Goal: Use online tool/utility: Use online tool/utility

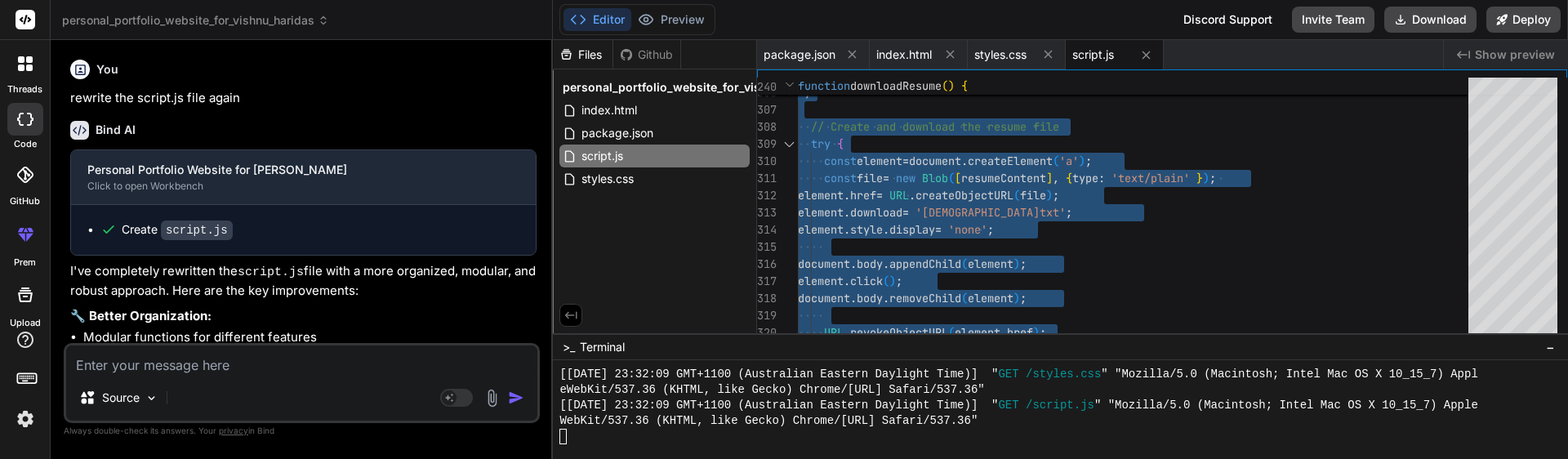
scroll to position [5712, 0]
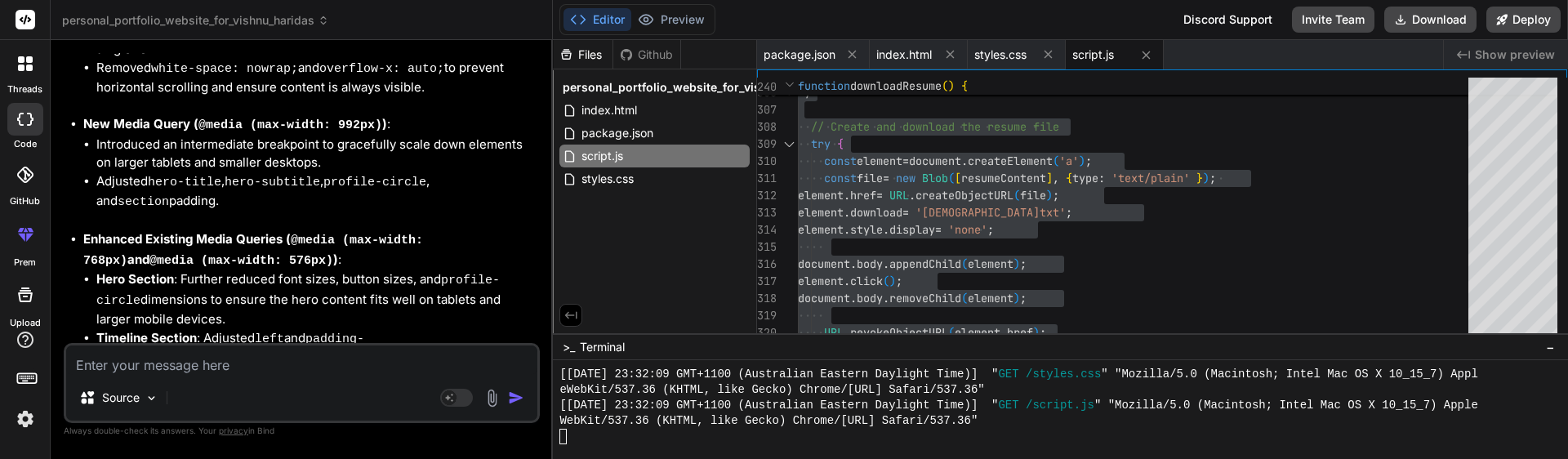
type textarea "x"
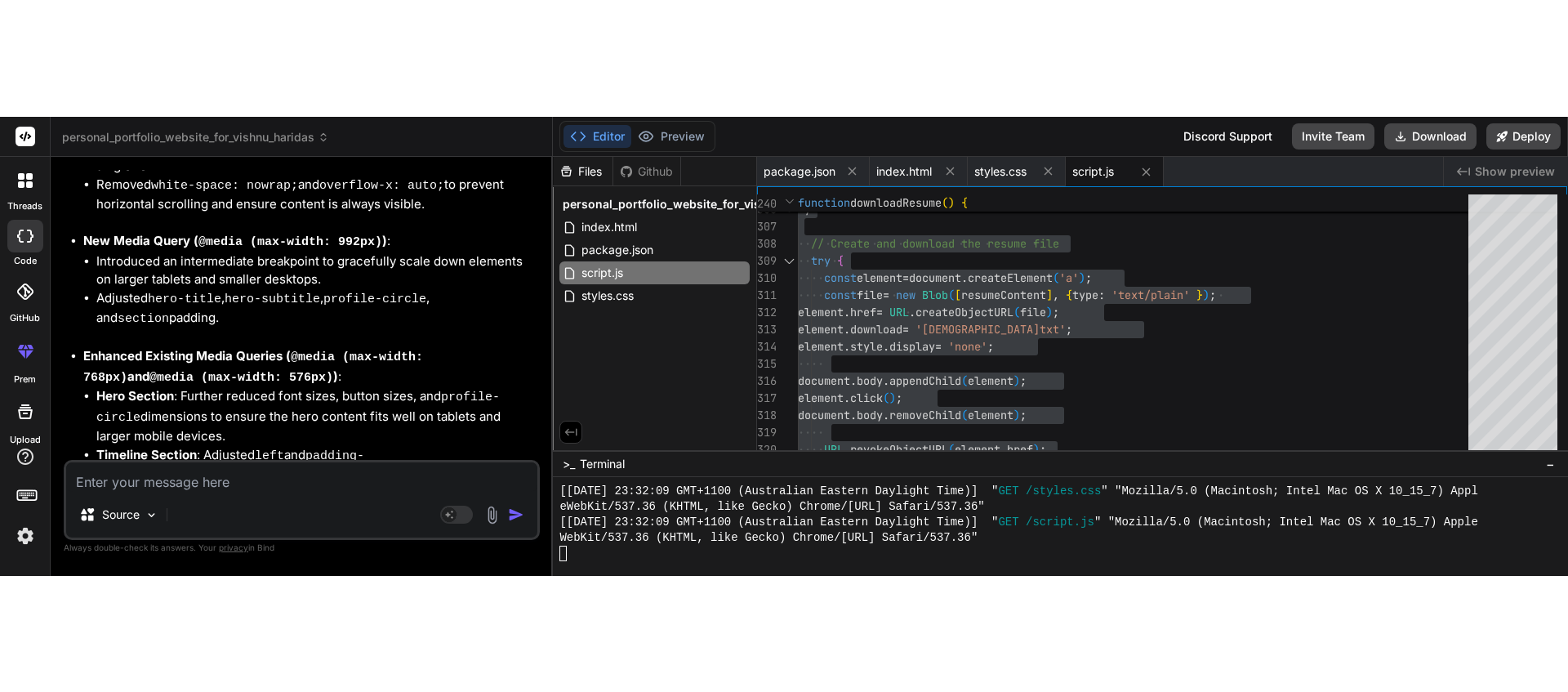
scroll to position [5635, 0]
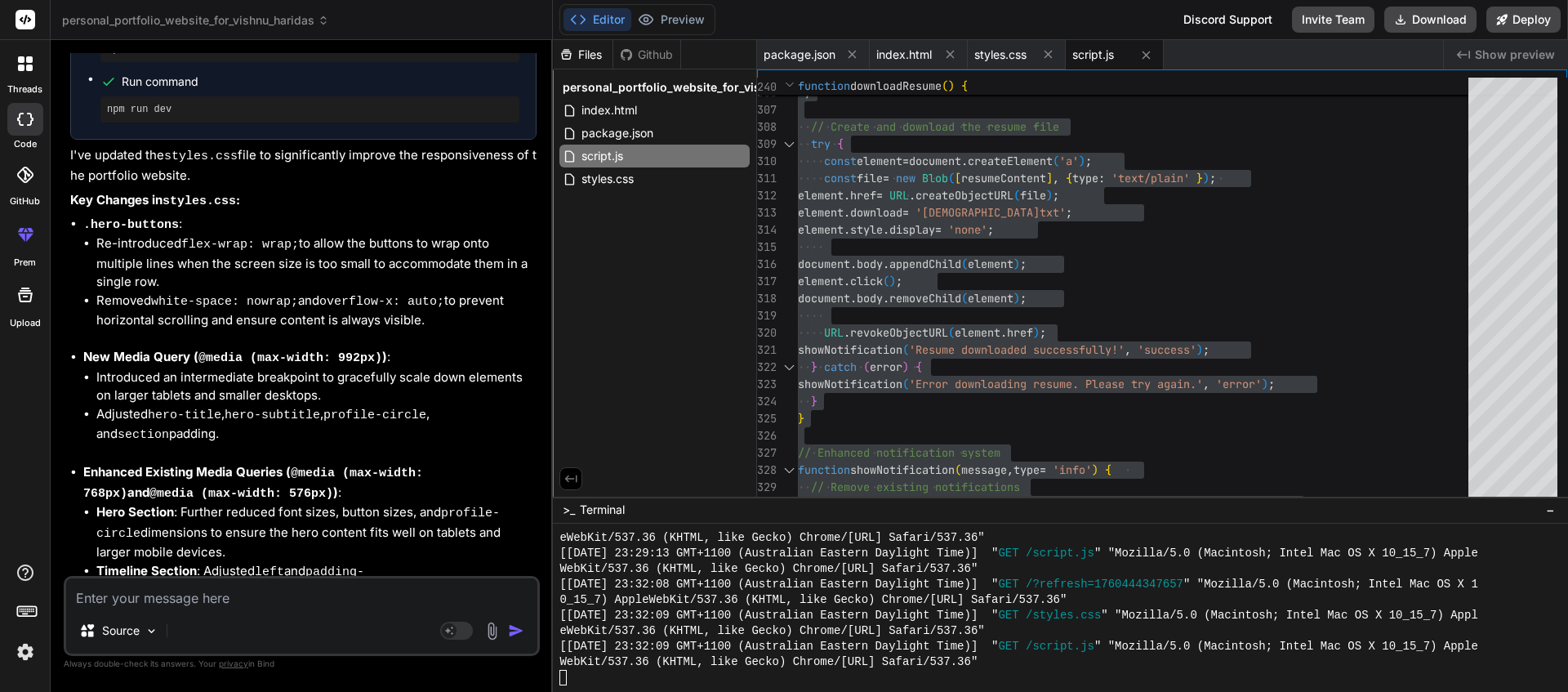
click at [275, 458] on textarea at bounding box center [301, 593] width 472 height 30
type textarea "N"
type textarea "x"
type textarea "No"
type textarea "x"
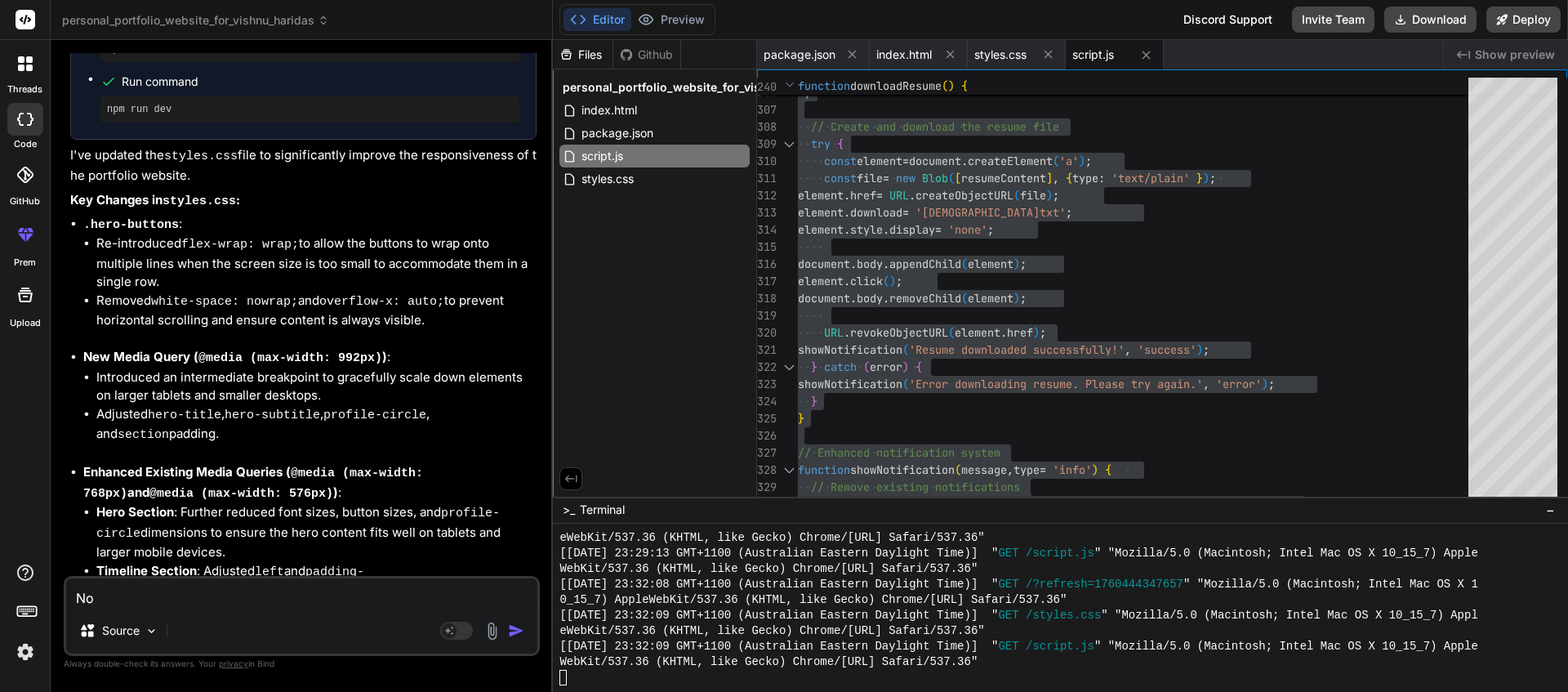
type textarea "Now"
type textarea "x"
type textarea "Now"
type textarea "x"
type textarea "Now j"
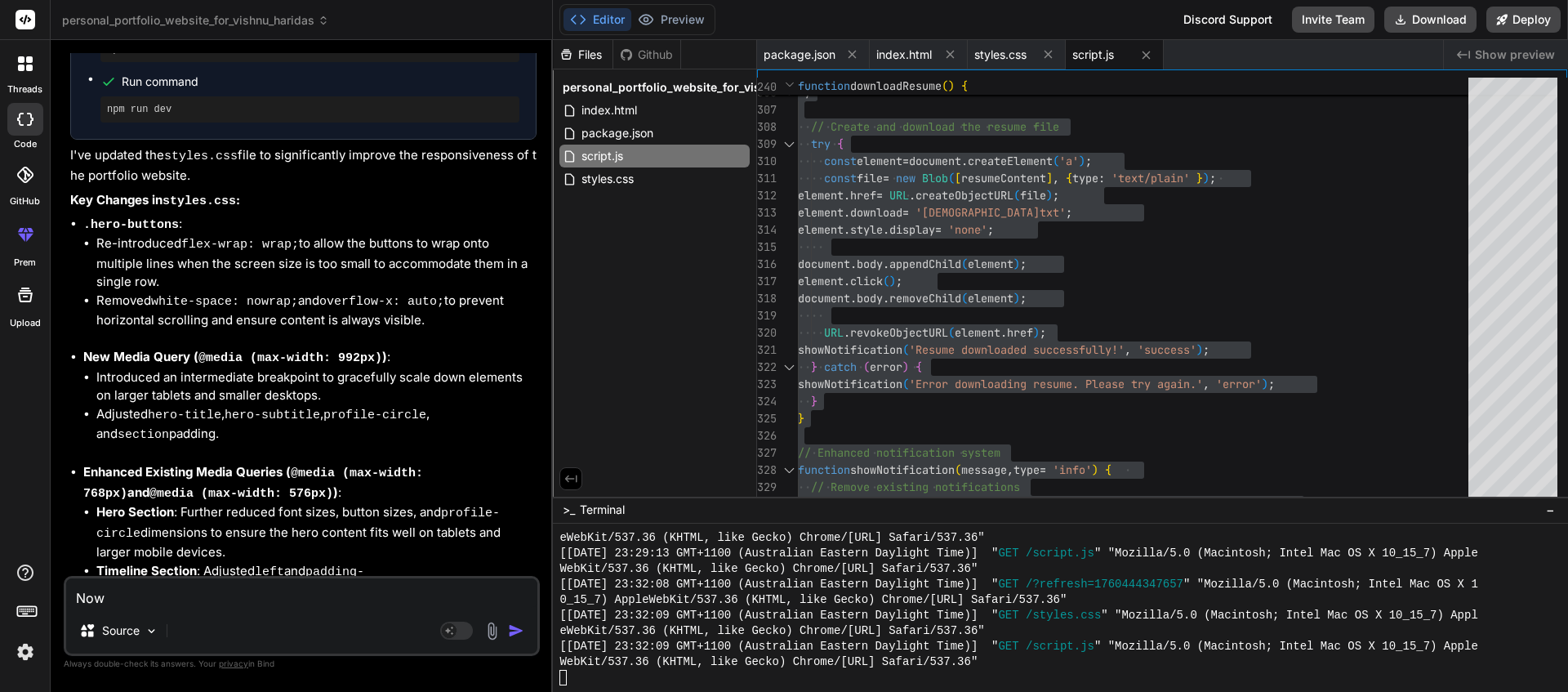
type textarea "x"
type textarea "Now ju"
type textarea "x"
type textarea "Now jus"
type textarea "x"
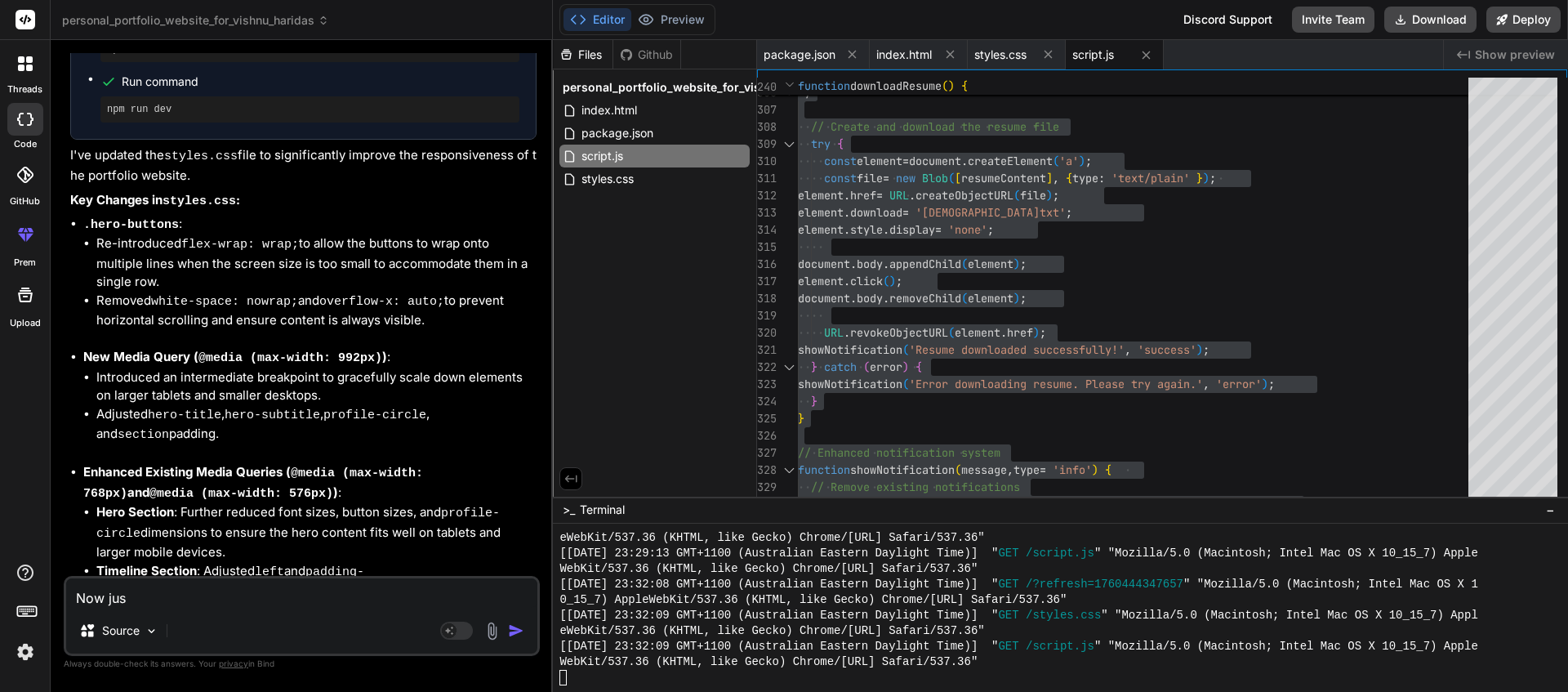
type textarea "Now just"
type textarea "x"
type textarea "Now just"
type textarea "x"
type textarea "Now just m"
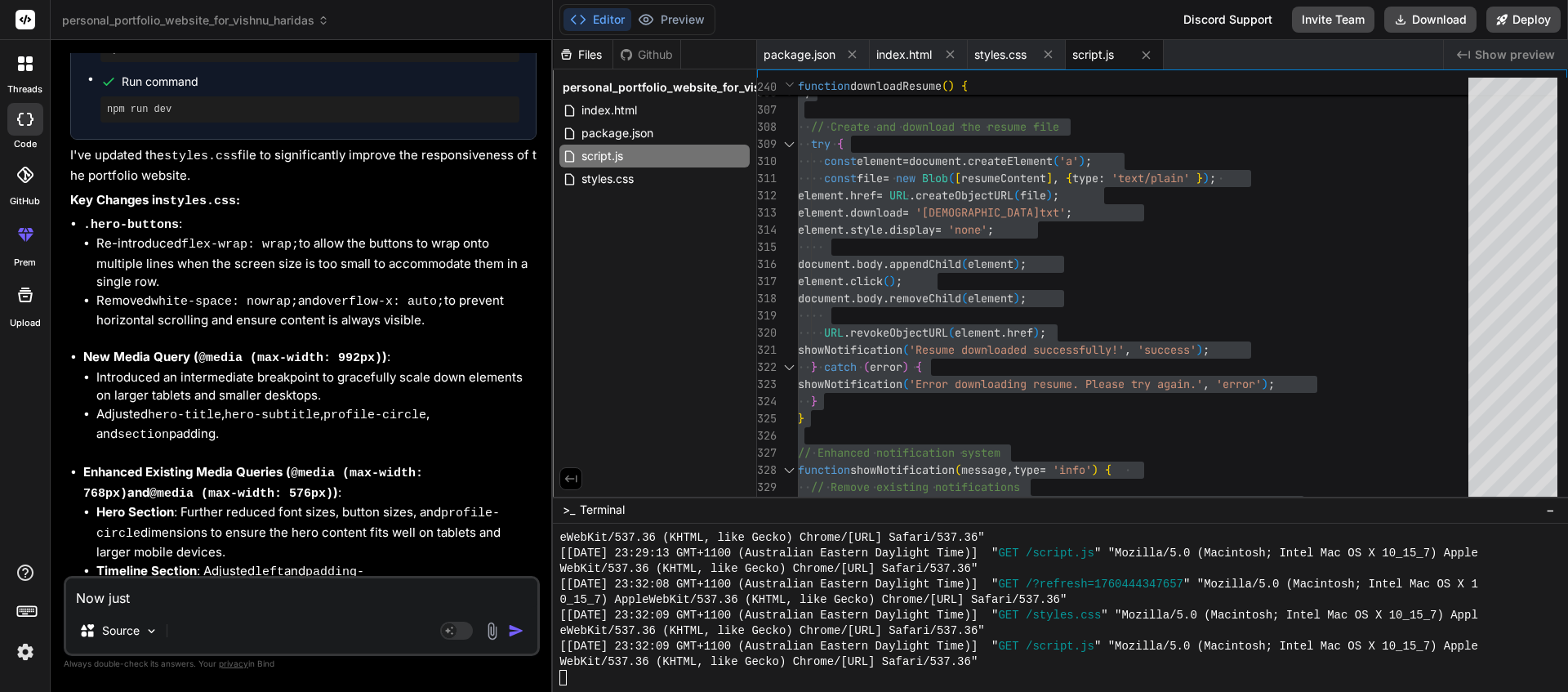
type textarea "x"
type textarea "Now just ma"
type textarea "x"
type textarea "Now just mak"
type textarea "x"
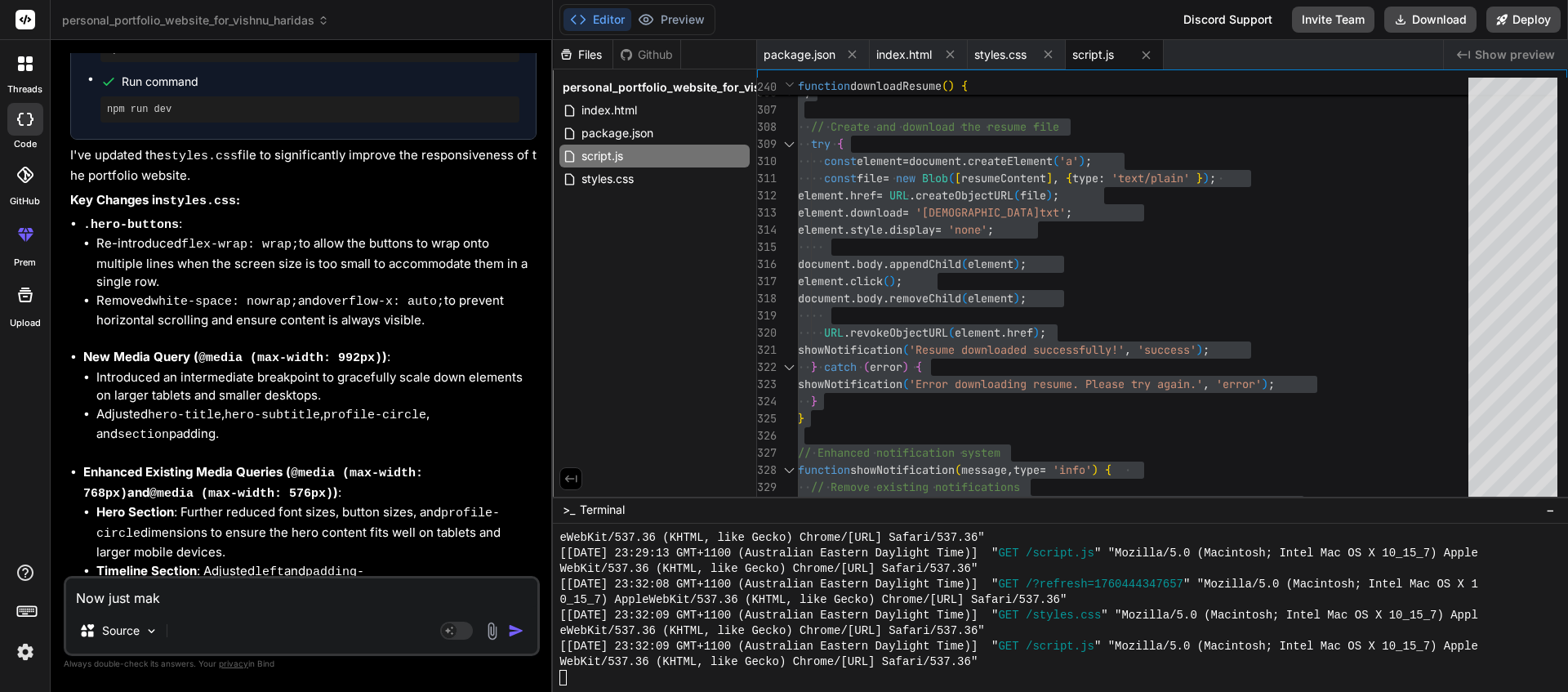
type textarea "Now just make"
type textarea "x"
type textarea "Now just make"
type textarea "x"
type textarea "Now just make t"
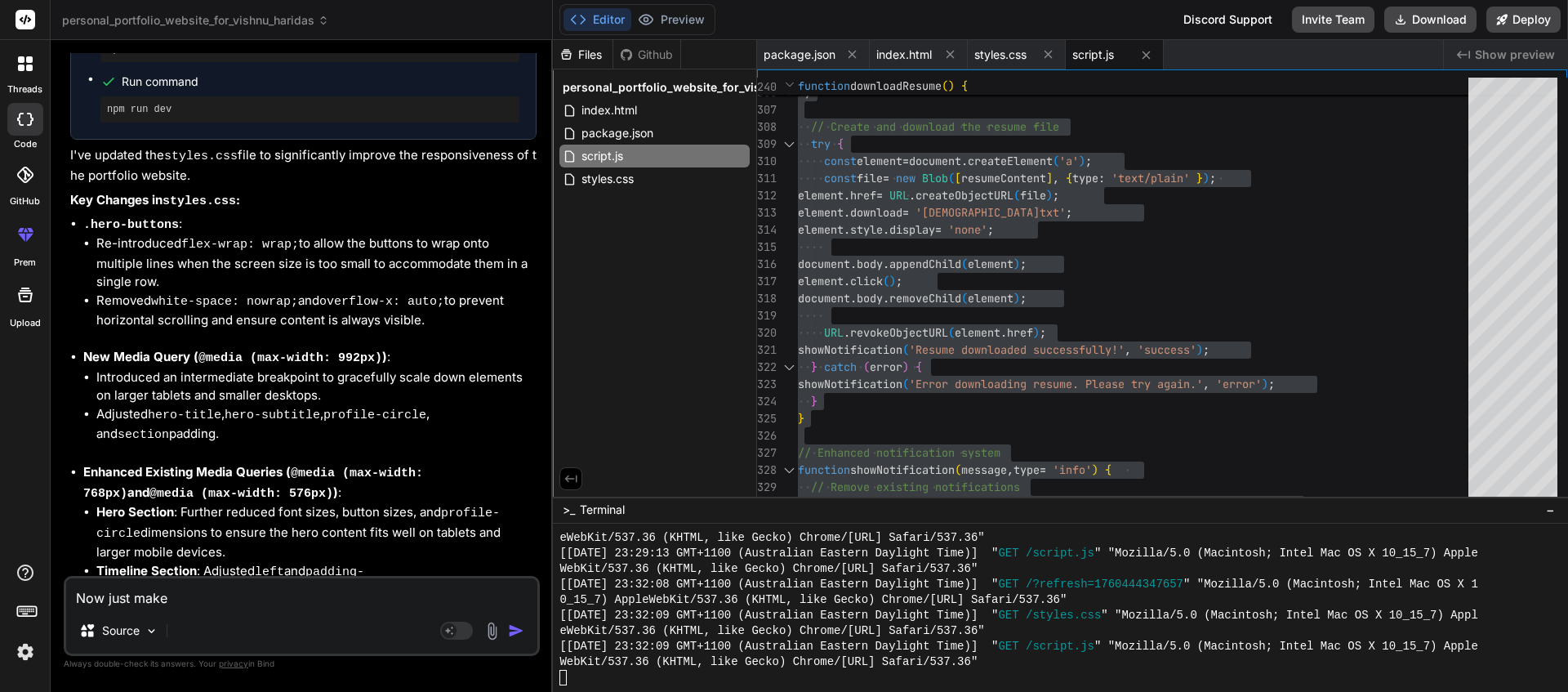
type textarea "x"
type textarea "Now just make th"
type textarea "x"
type textarea "Now just make the"
type textarea "x"
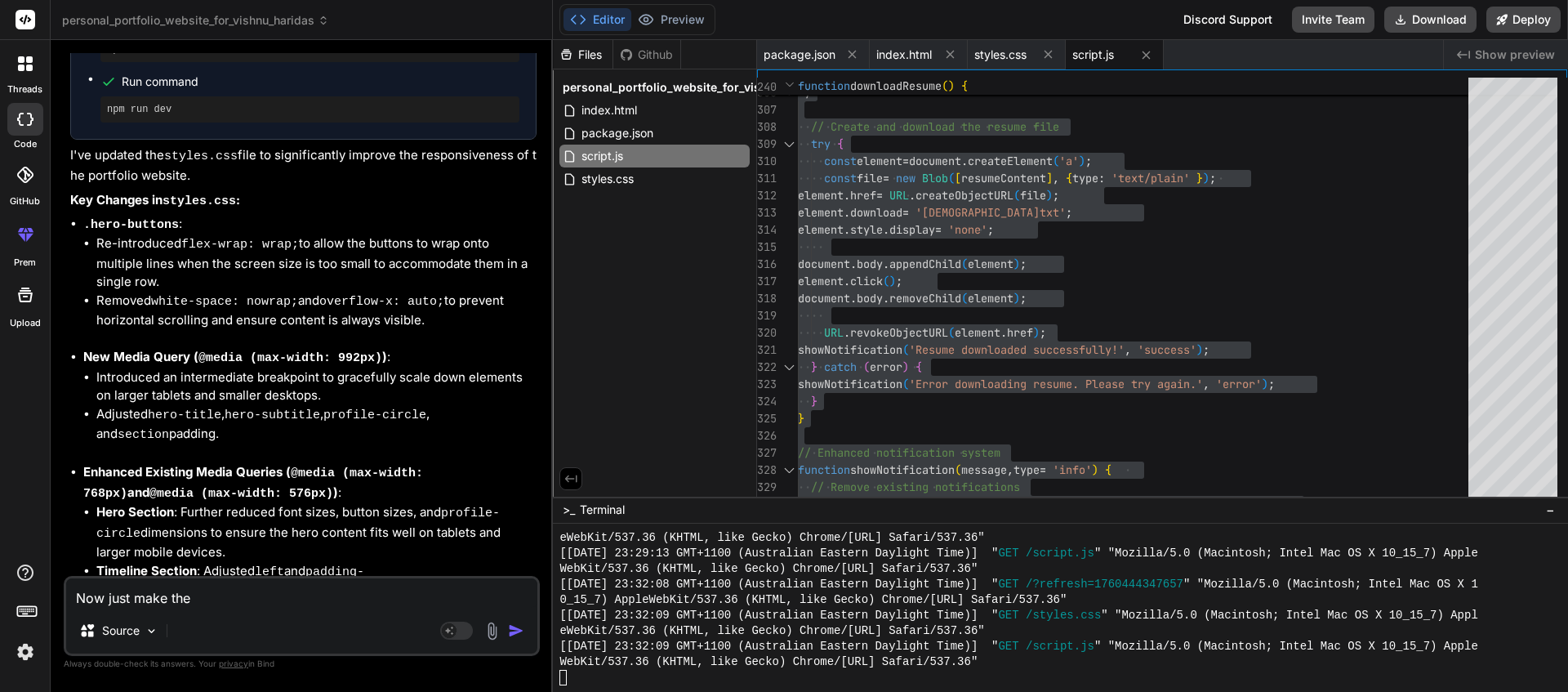
type textarea "Now just make the"
type textarea "x"
type textarea "Now just make the f"
type textarea "x"
type textarea "Now just make the fo"
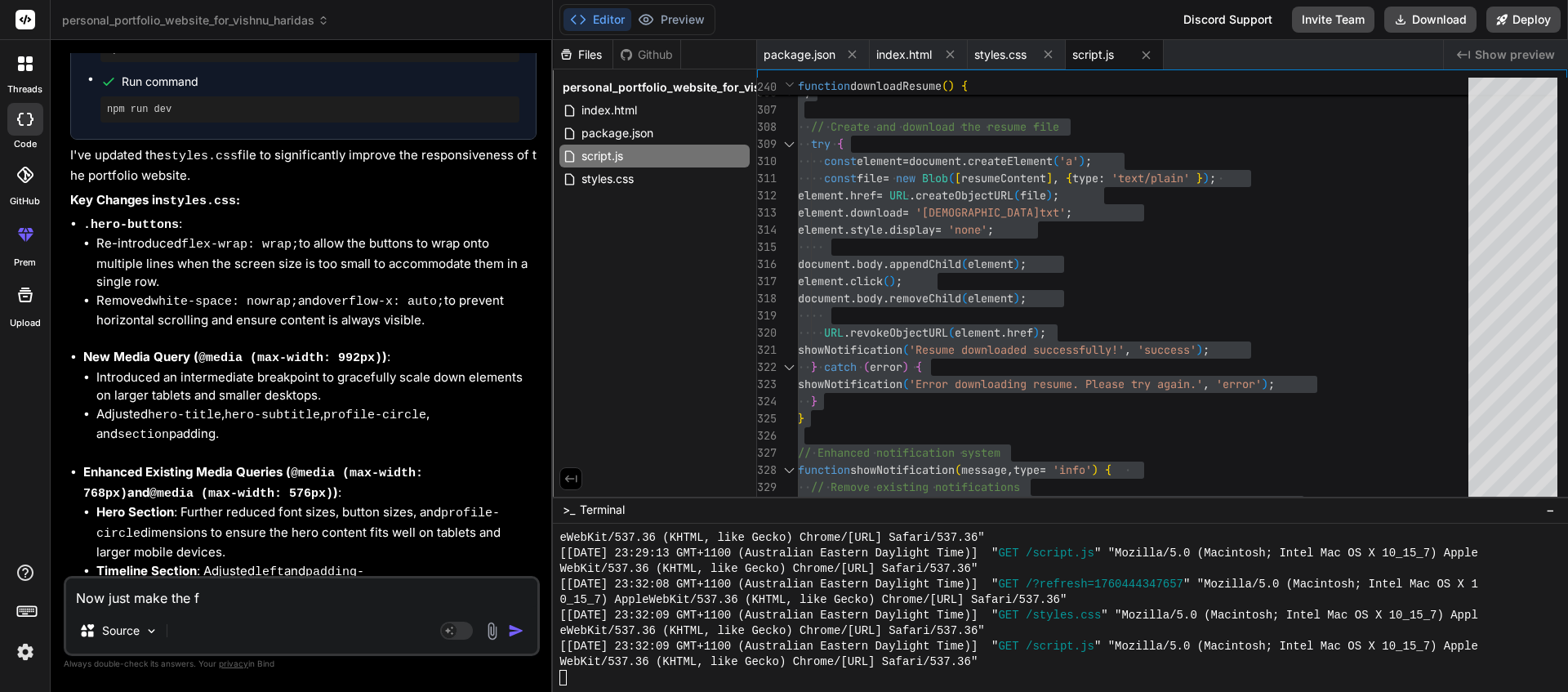
type textarea "x"
type textarea "Now just make the fol"
type textarea "x"
type textarea "Now just make the foll"
type textarea "x"
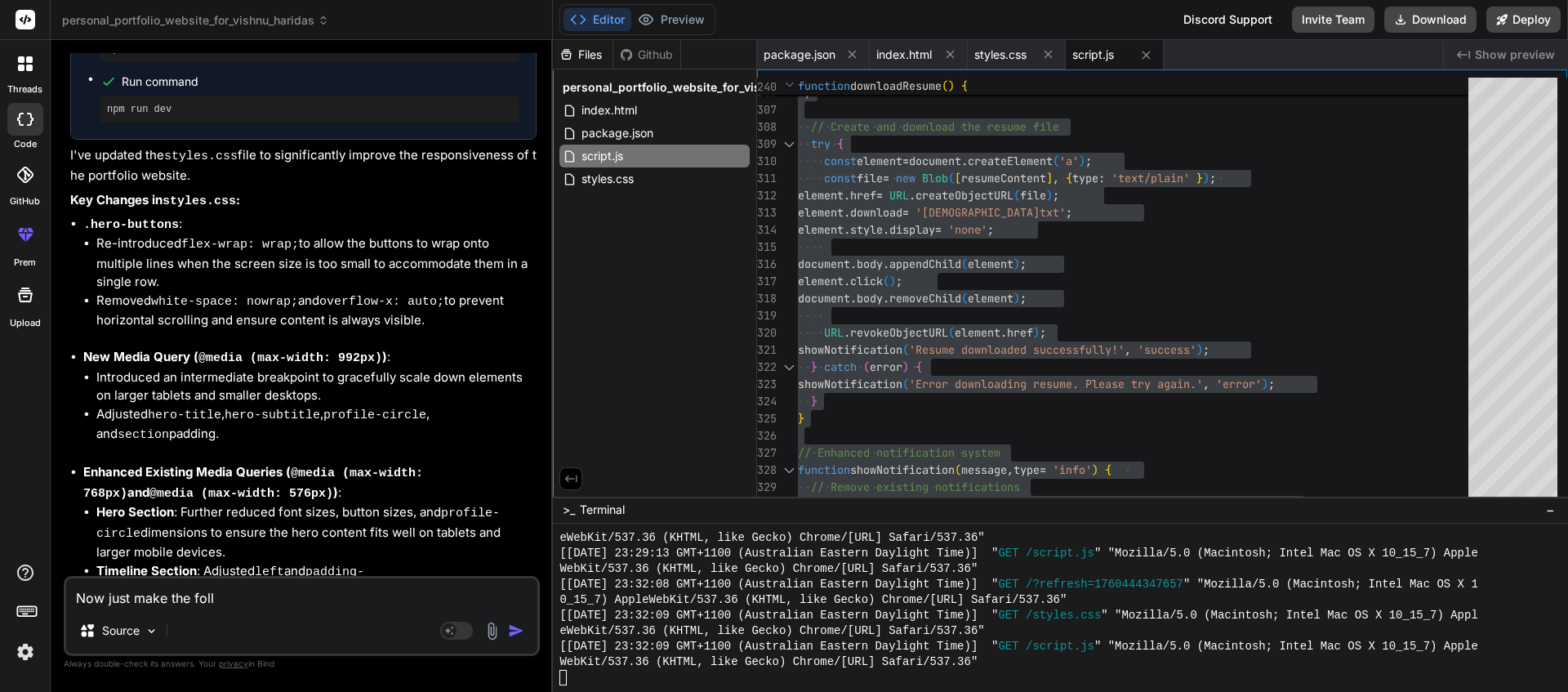
type textarea "Now just make the follo"
type textarea "x"
type textarea "Now just make the follow"
type textarea "x"
type textarea "Now just make the followi"
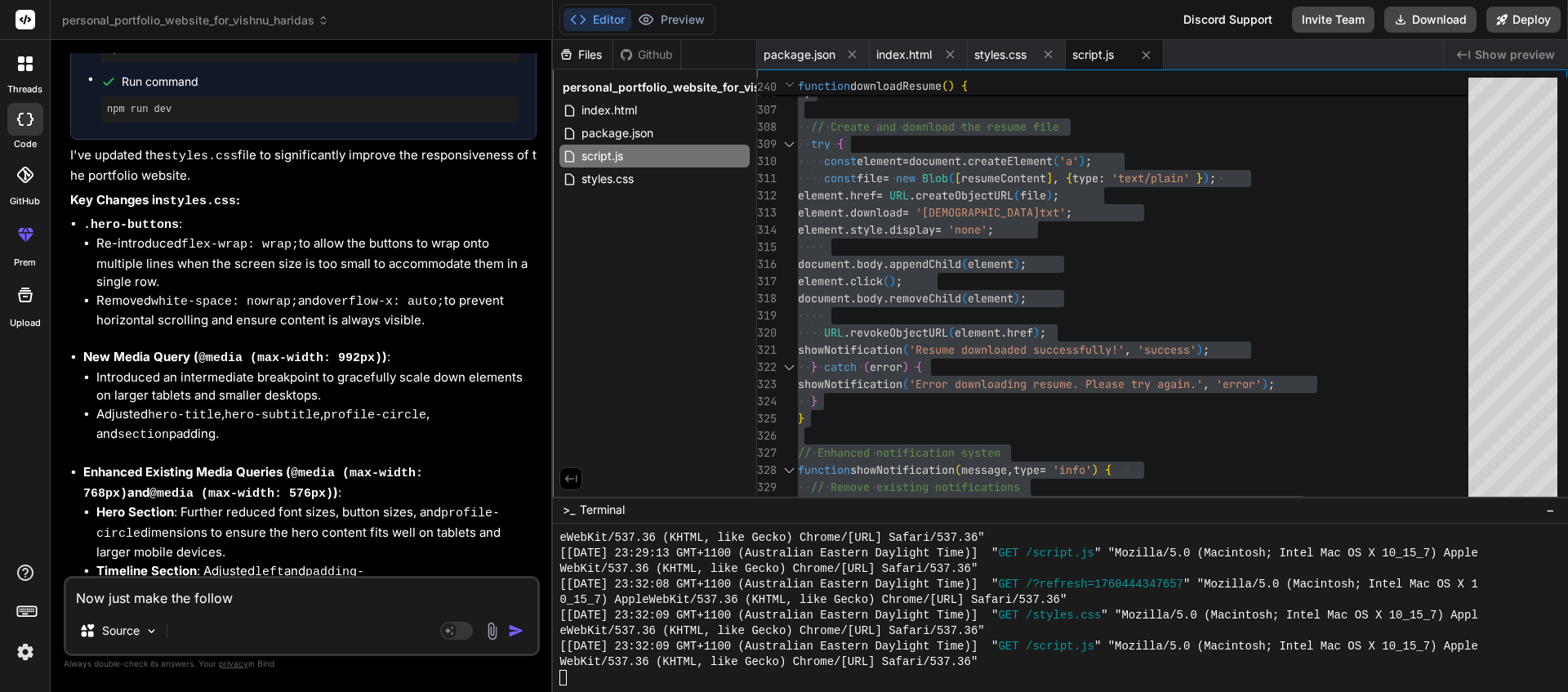
type textarea "x"
type textarea "Now just make the followin"
type textarea "x"
type textarea "Now just make the following"
type textarea "x"
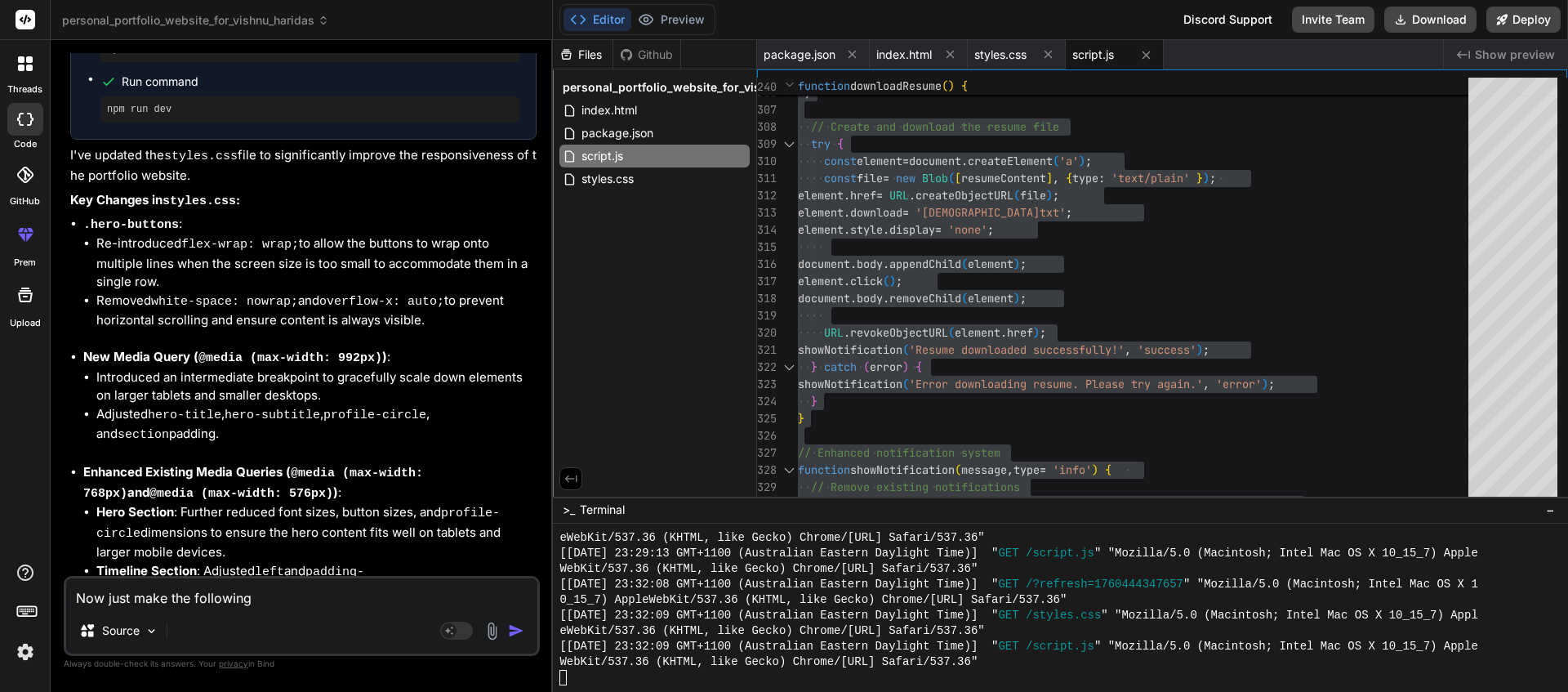
type textarea "Now just make the following"
type textarea "x"
type textarea "Now just make the following c"
type textarea "x"
type textarea "Now just make the following ch"
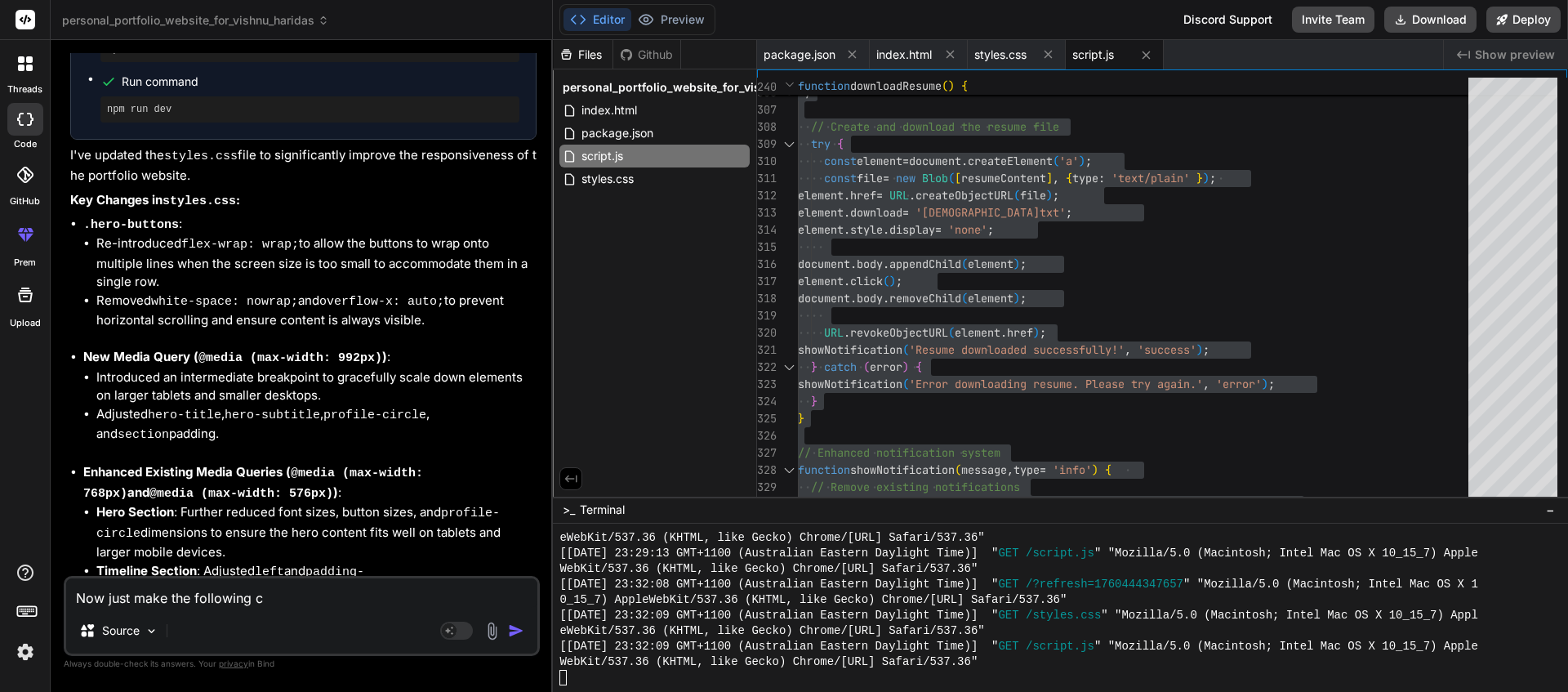
type textarea "x"
type textarea "Now just make the following cha"
type textarea "x"
type textarea "Now just make the following [PERSON_NAME]"
type textarea "x"
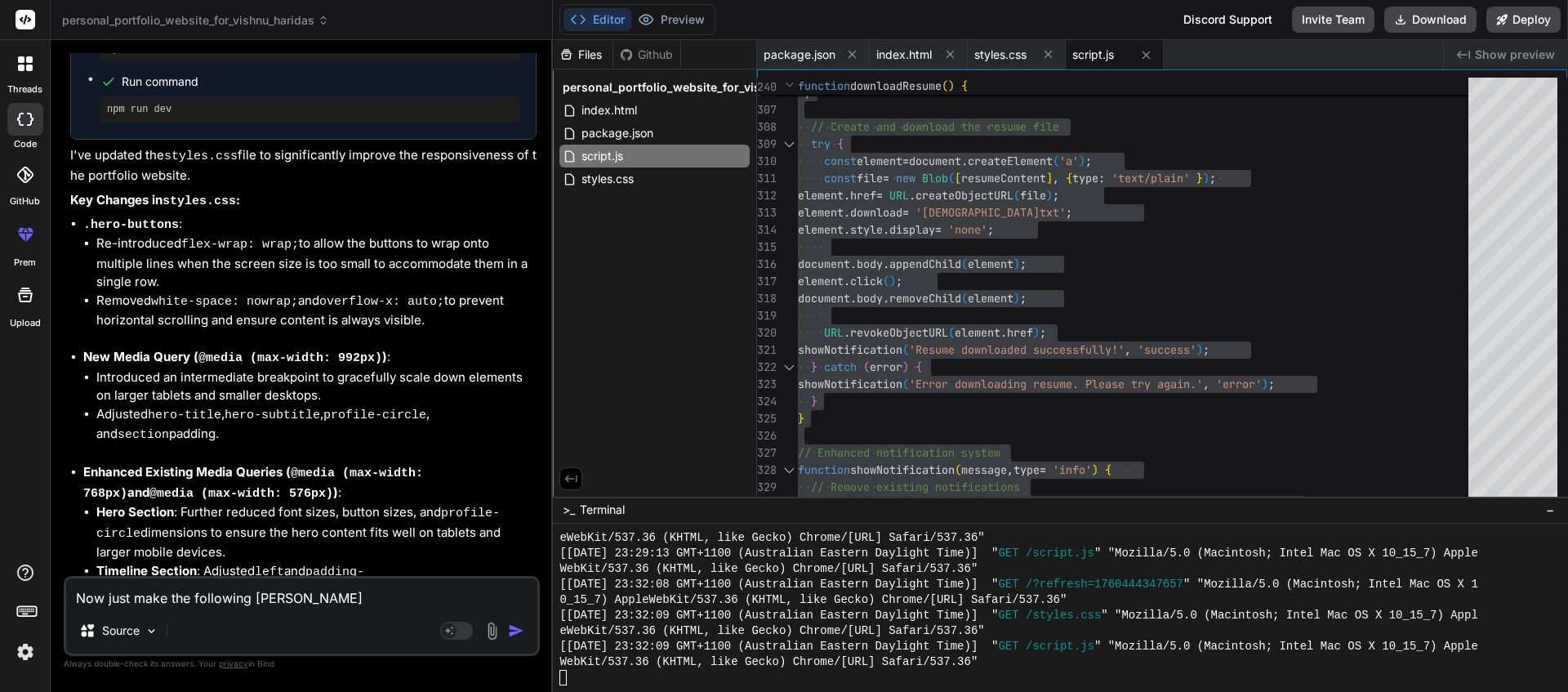
type textarea "Now just make the following [PERSON_NAME]"
type textarea "x"
type textarea "Now just make the following change"
type textarea "x"
type textarea "Now just make the following changes"
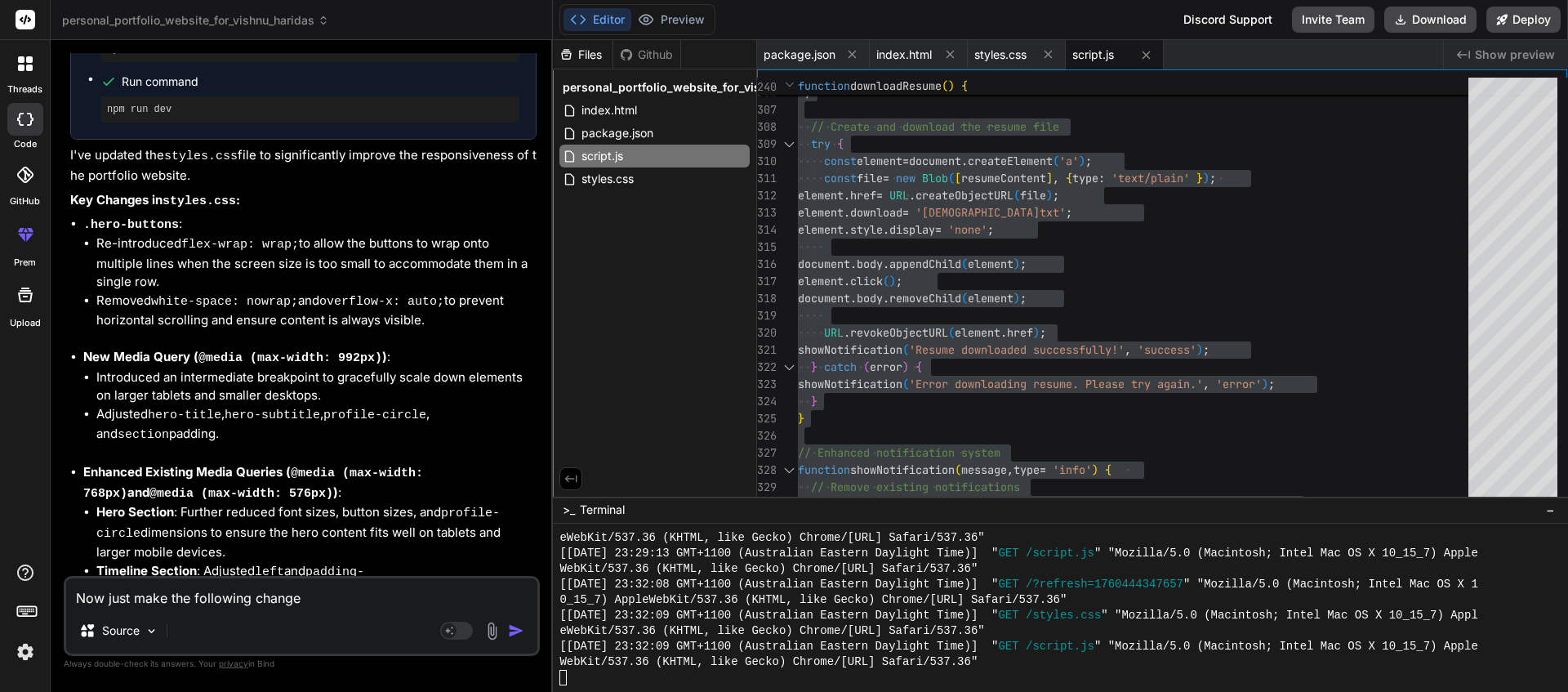
type textarea "x"
type textarea "Now just make the following changes,"
type textarea "x"
type textarea "Now just make the following changes,"
type textarea "x"
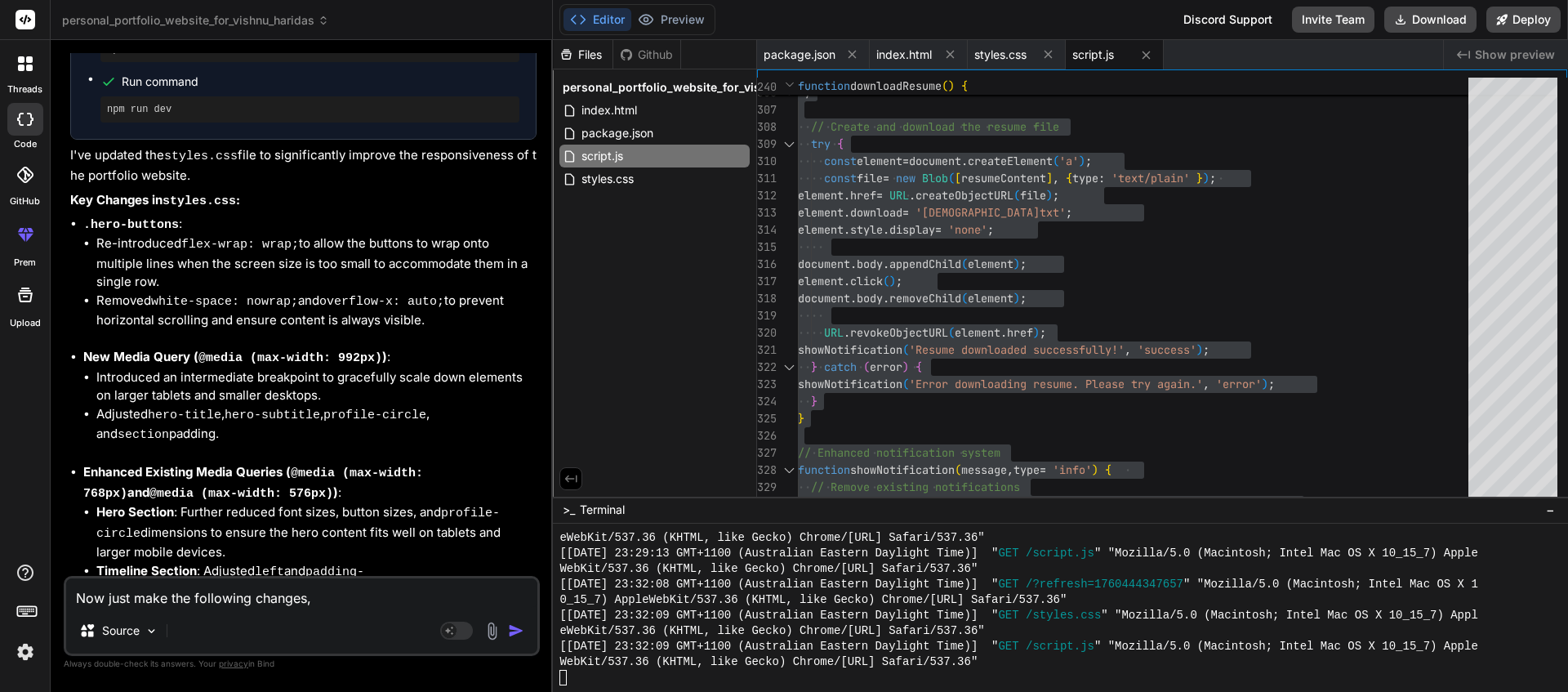
type textarea "Now just make the following changes, d"
type textarea "x"
type textarea "Now just make the following changes, do"
type textarea "x"
type textarea "Now just make the following changes, don"
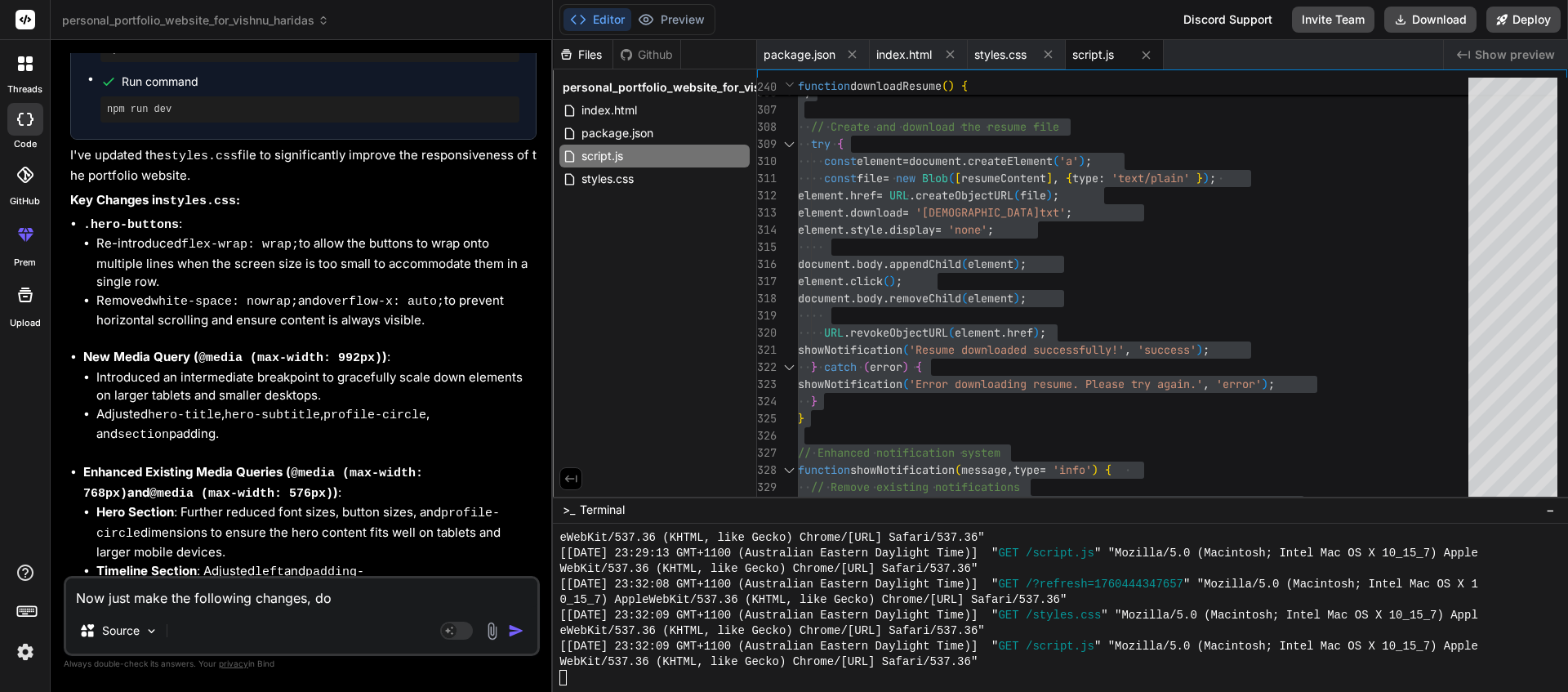
type textarea "x"
type textarea "Now just make the following changes, dono"
type textarea "x"
type textarea "Now just make the following changes, donot"
type textarea "x"
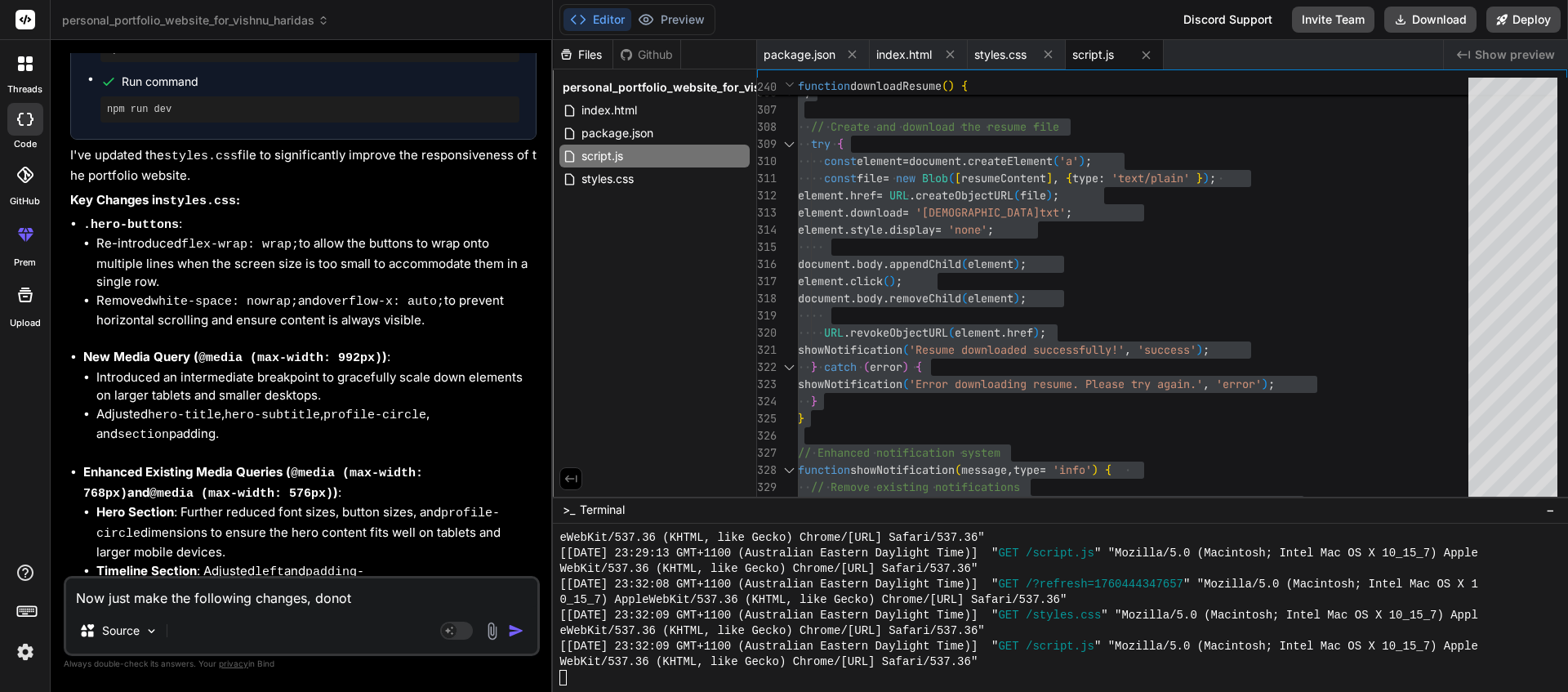
type textarea "Now just make the following changes, donot"
type textarea "x"
type textarea "Now just make the following changes, donot c"
type textarea "x"
type textarea "Now just make the following changes, donot cg"
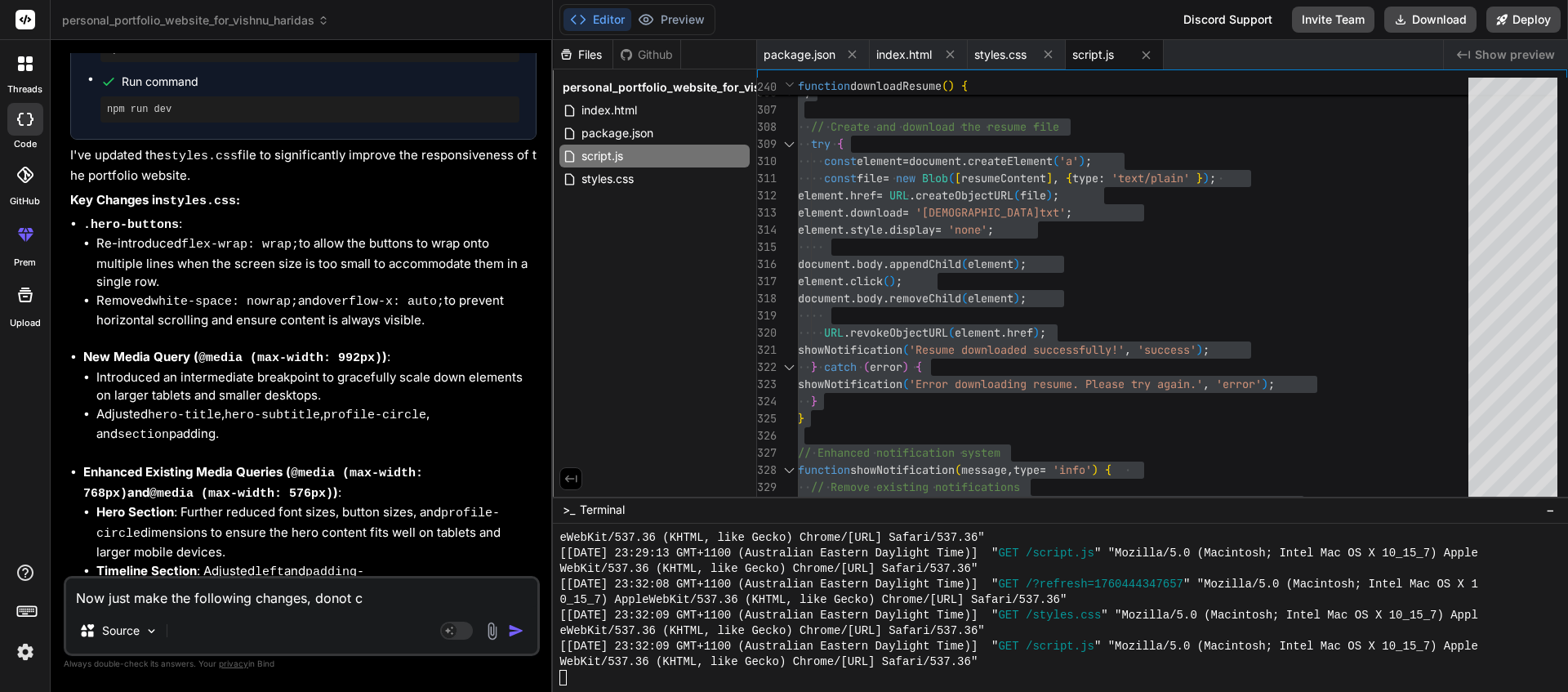
type textarea "x"
type textarea "Now just make the following changes, donot cgh"
type textarea "x"
type textarea "Now just make the following changes, donot cgha"
type textarea "x"
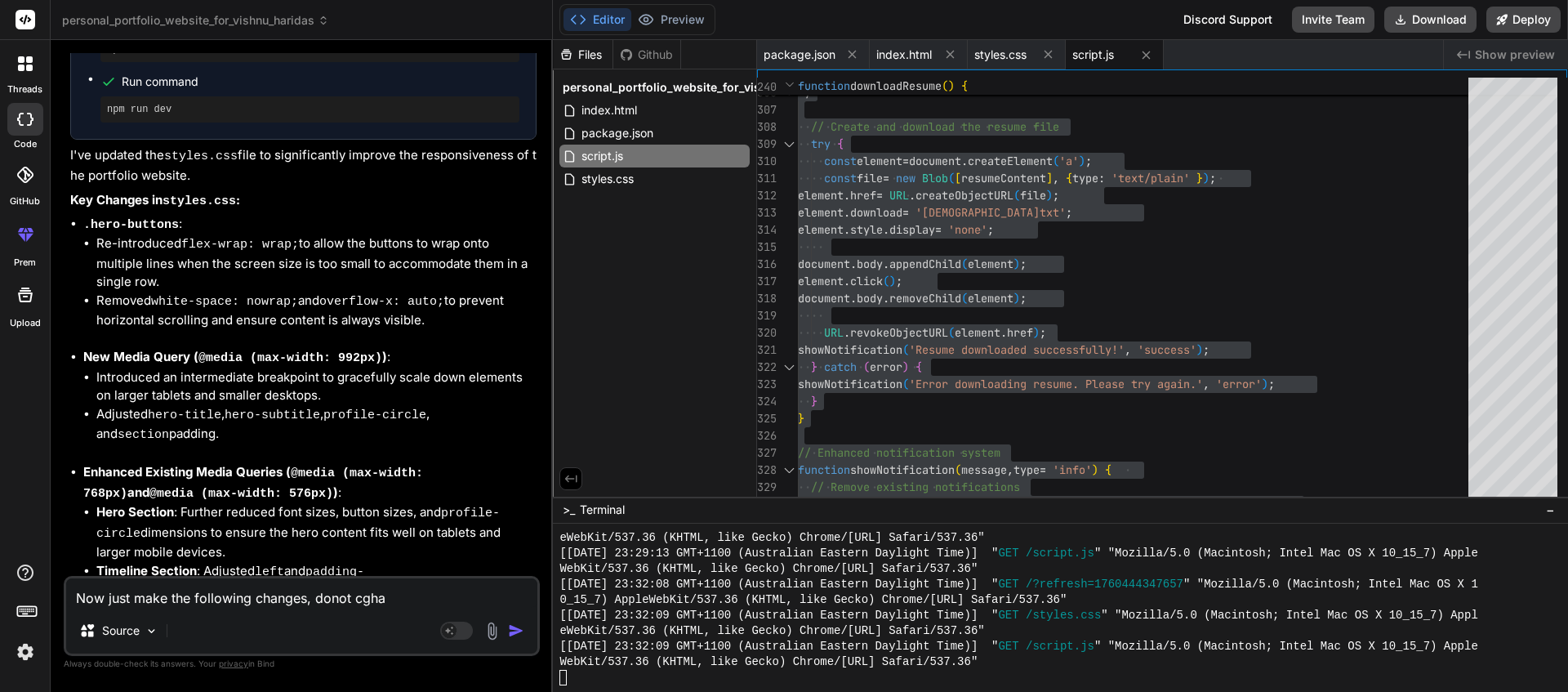
type textarea "Now just make the following changes, donot cghan"
type textarea "x"
type textarea "Now just make the following changes, donot cghang"
type textarea "x"
type textarea "Now just make the following changes, donot cghange"
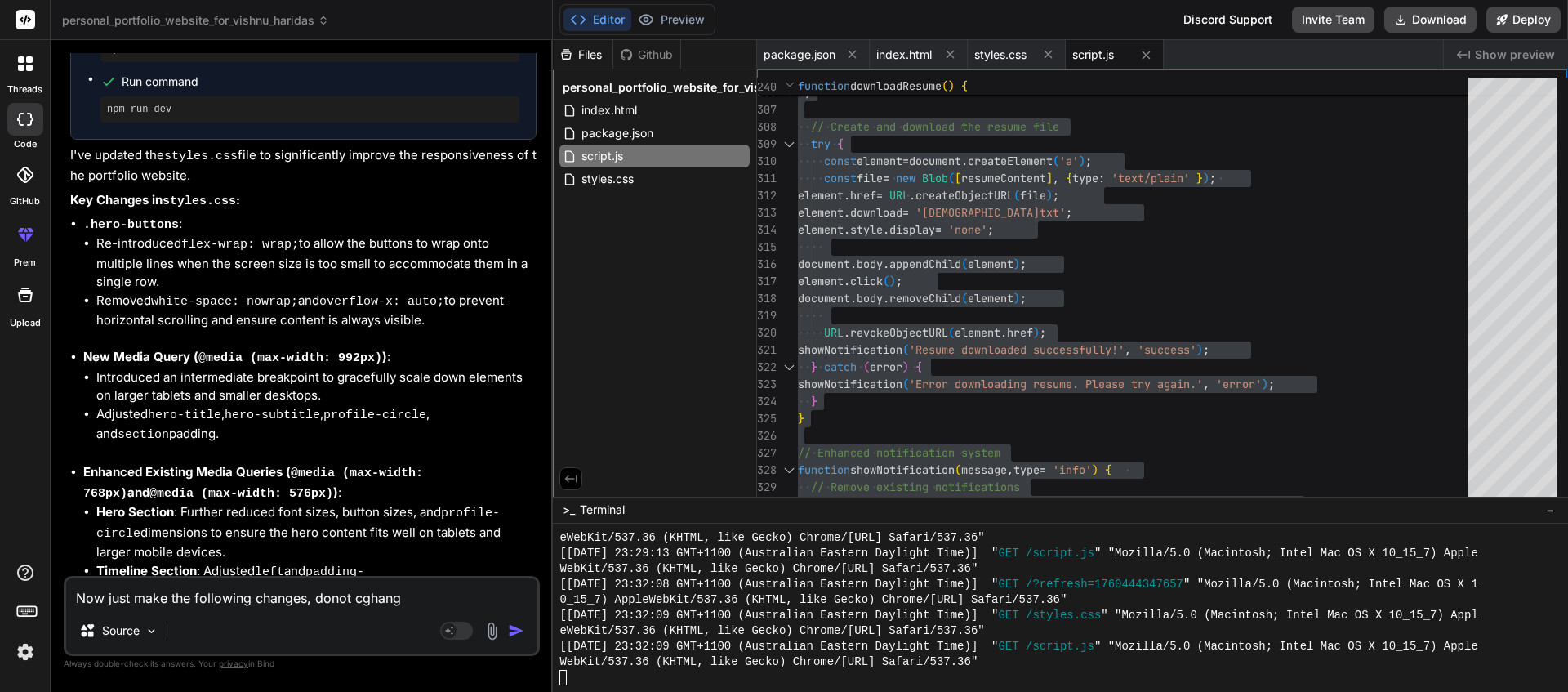
type textarea "x"
type textarea "Now just make the following changes, donot cghange"
type textarea "x"
type textarea "Now just make the following changes, donot cghange"
type textarea "x"
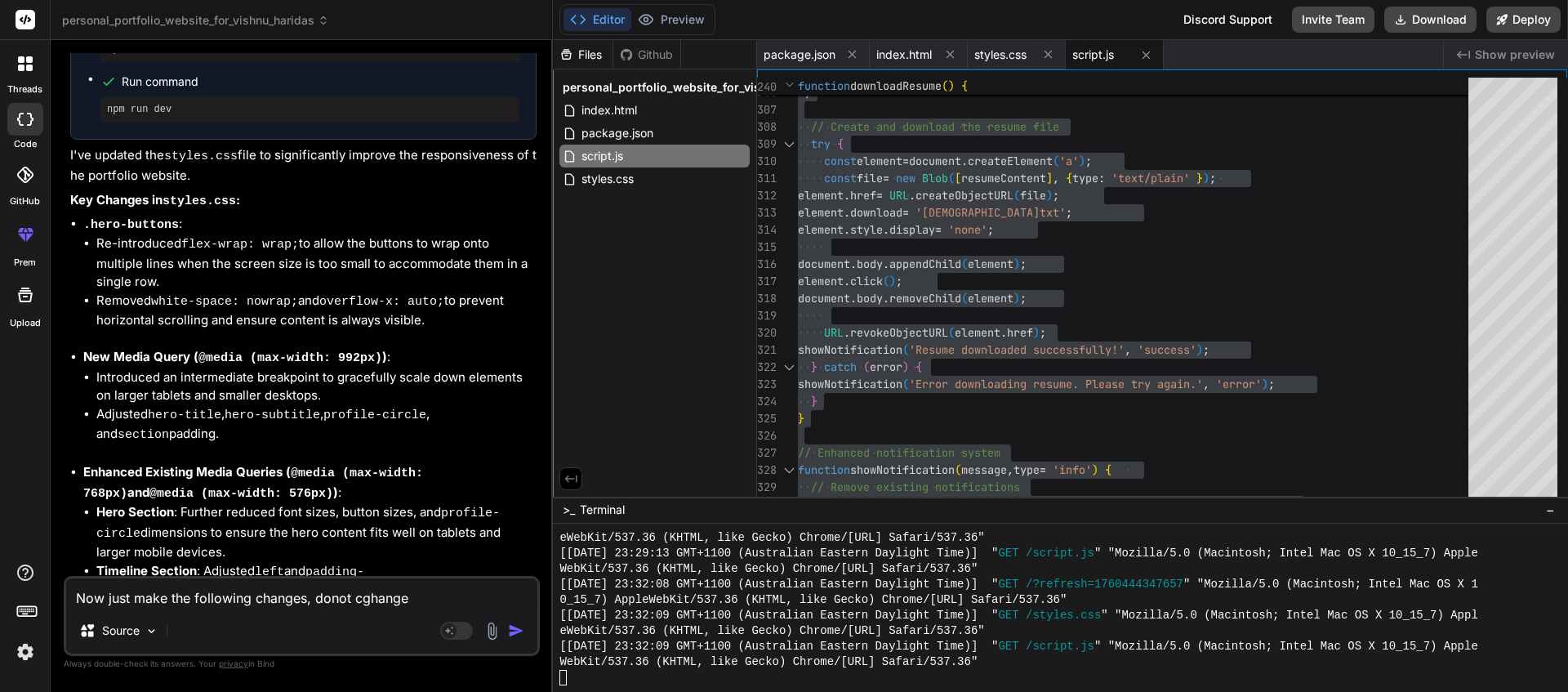
type textarea "Now just make the following changes, donot cghang"
type textarea "x"
type textarea "Now just make the following changes, donot cghan"
type textarea "x"
type textarea "Now just make the following changes, donot cgha"
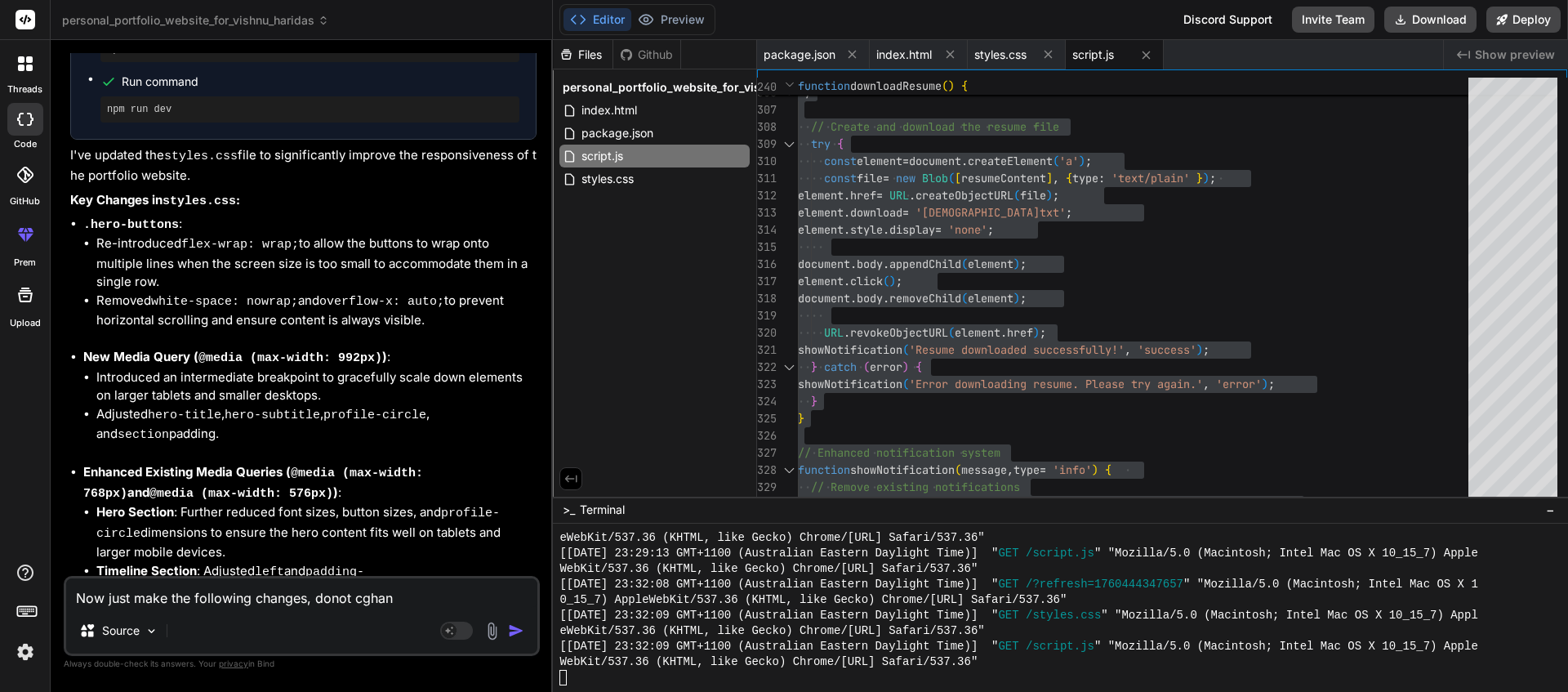
type textarea "x"
type textarea "Now just make the following changes, donot cgh"
type textarea "x"
type textarea "Now just make the following changes, donot cg"
type textarea "x"
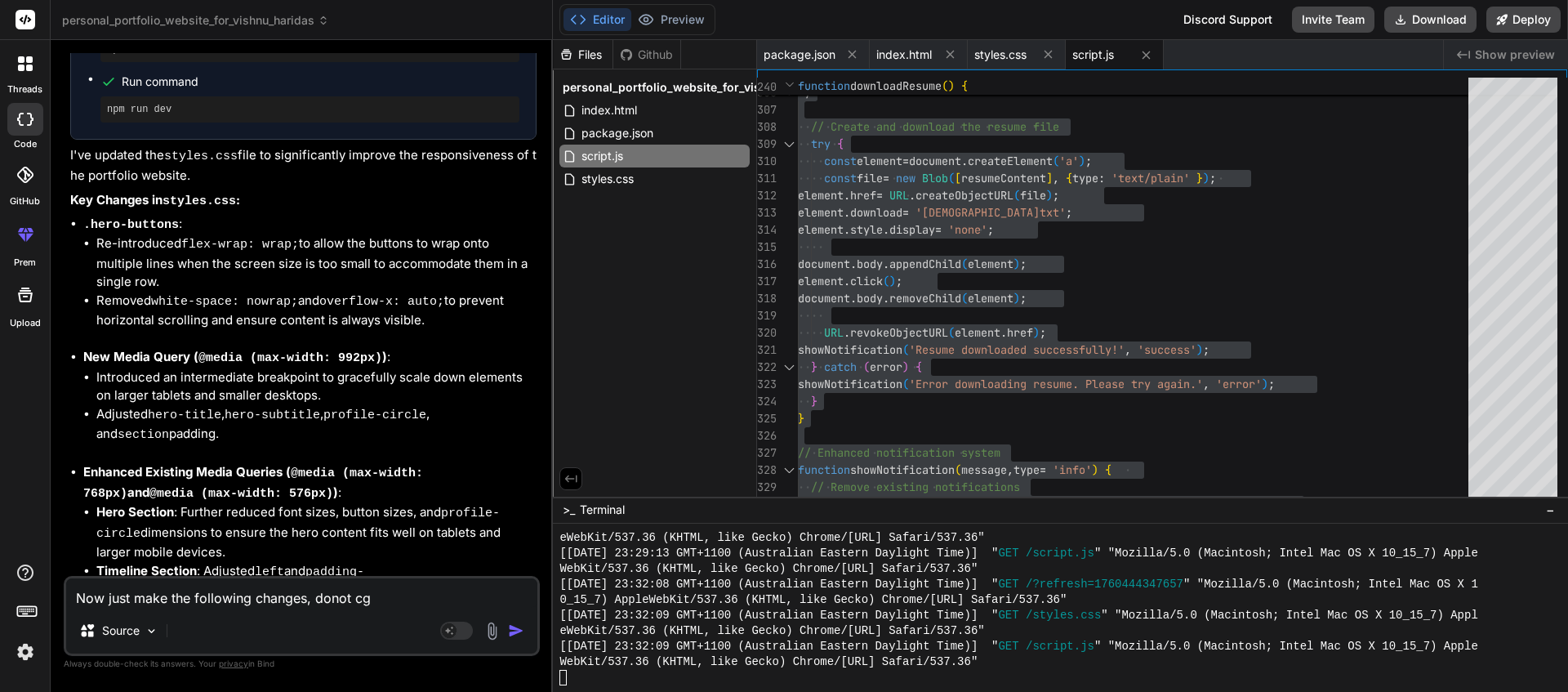
type textarea "Now just make the following changes, donot c"
type textarea "x"
type textarea "Now just make the following changes, donot ch"
type textarea "x"
type textarea "Now just make the following changes, donot chn"
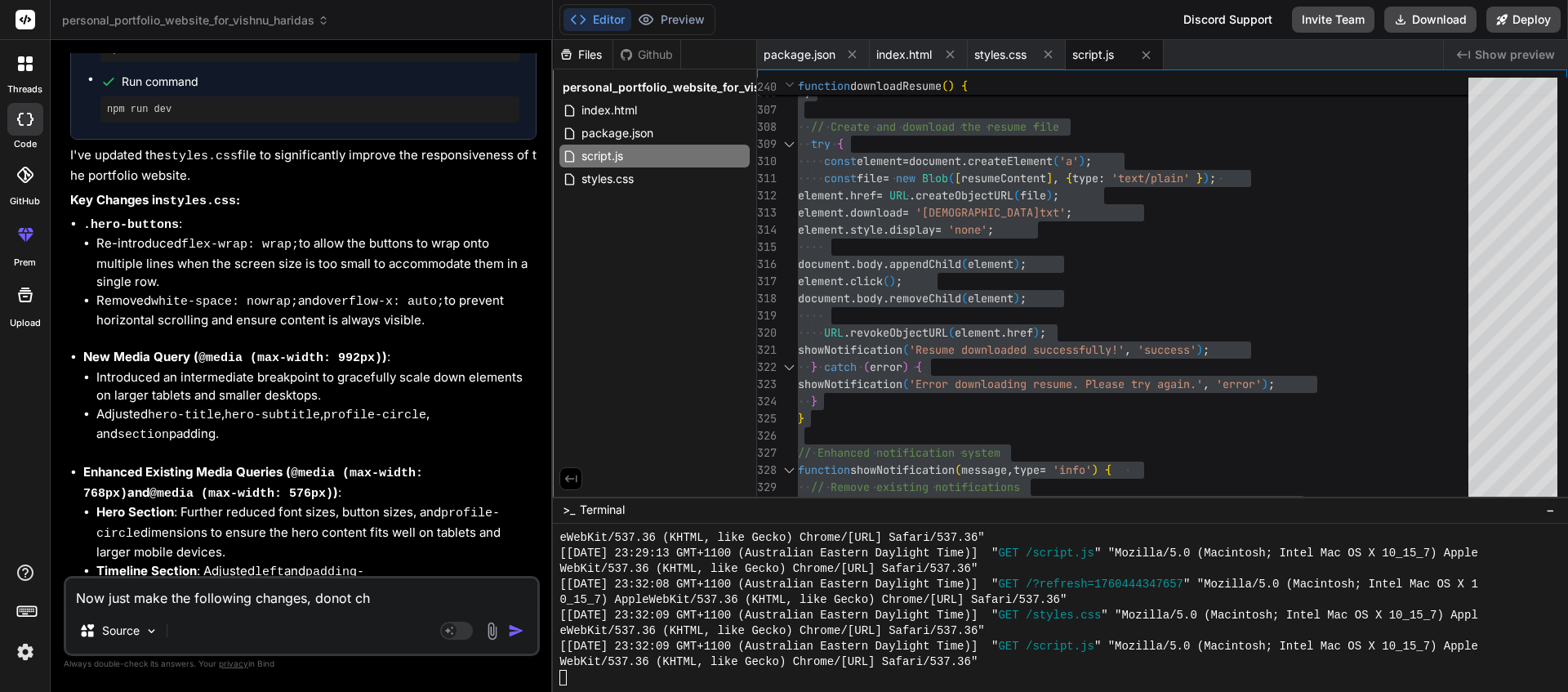
type textarea "x"
type textarea "Now just make the following changes, donot chna"
type textarea "x"
type textarea "Now just make the following changes, donot chnag"
type textarea "x"
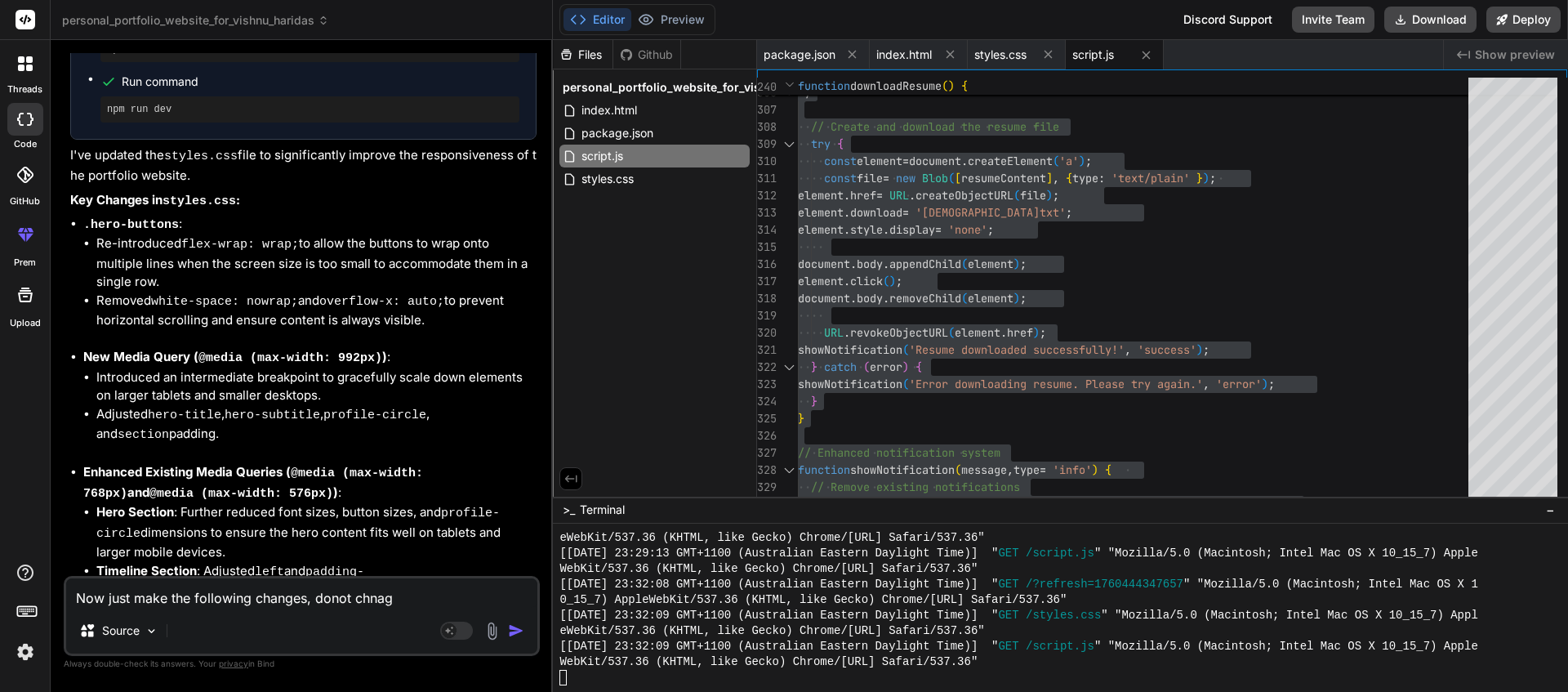
type textarea "Now just make the following changes, donot chnage"
type textarea "x"
type textarea "Now just make the following changes, donot chnage"
type textarea "x"
type textarea "Now just make the following changes, donot chnage"
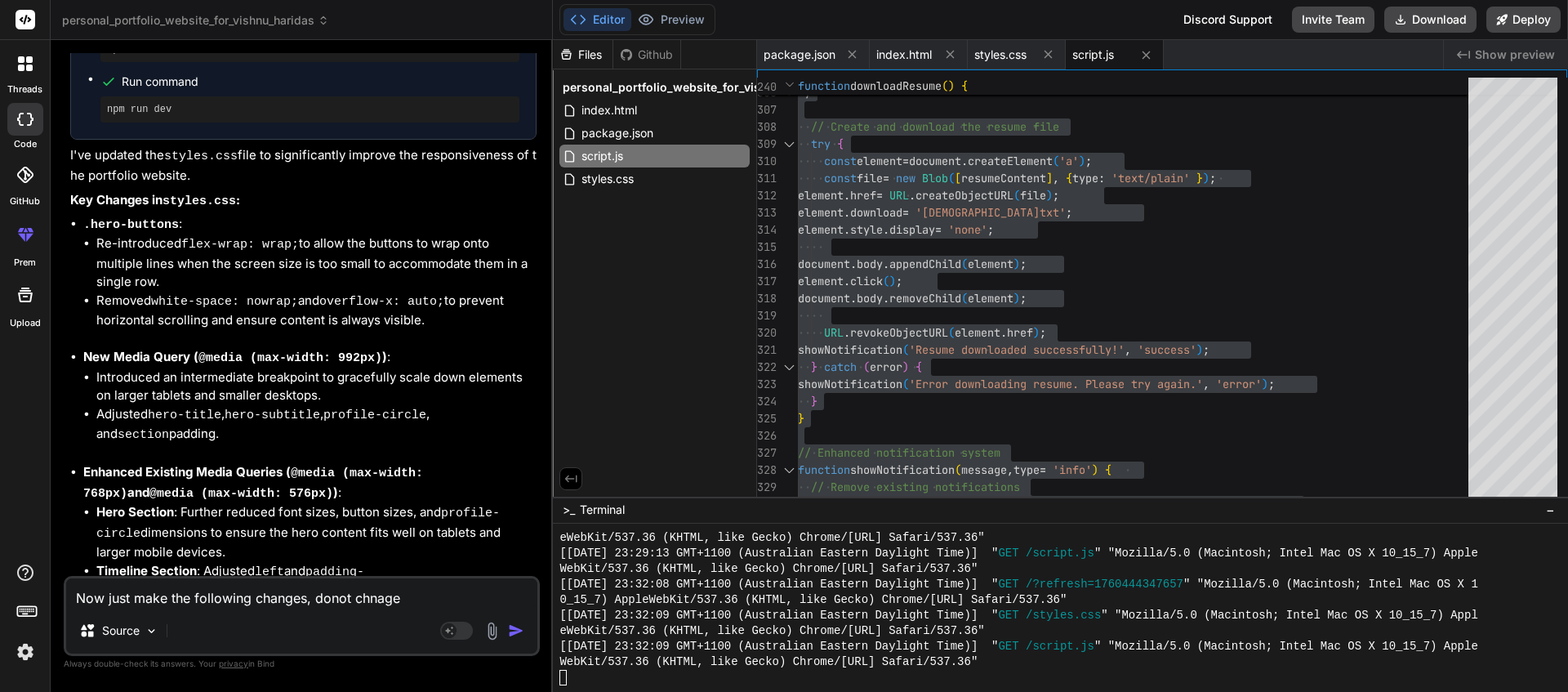
type textarea "x"
type textarea "Now just make the following changes, donot chnag"
type textarea "x"
type textarea "Now just make the following changes, donot chna"
type textarea "x"
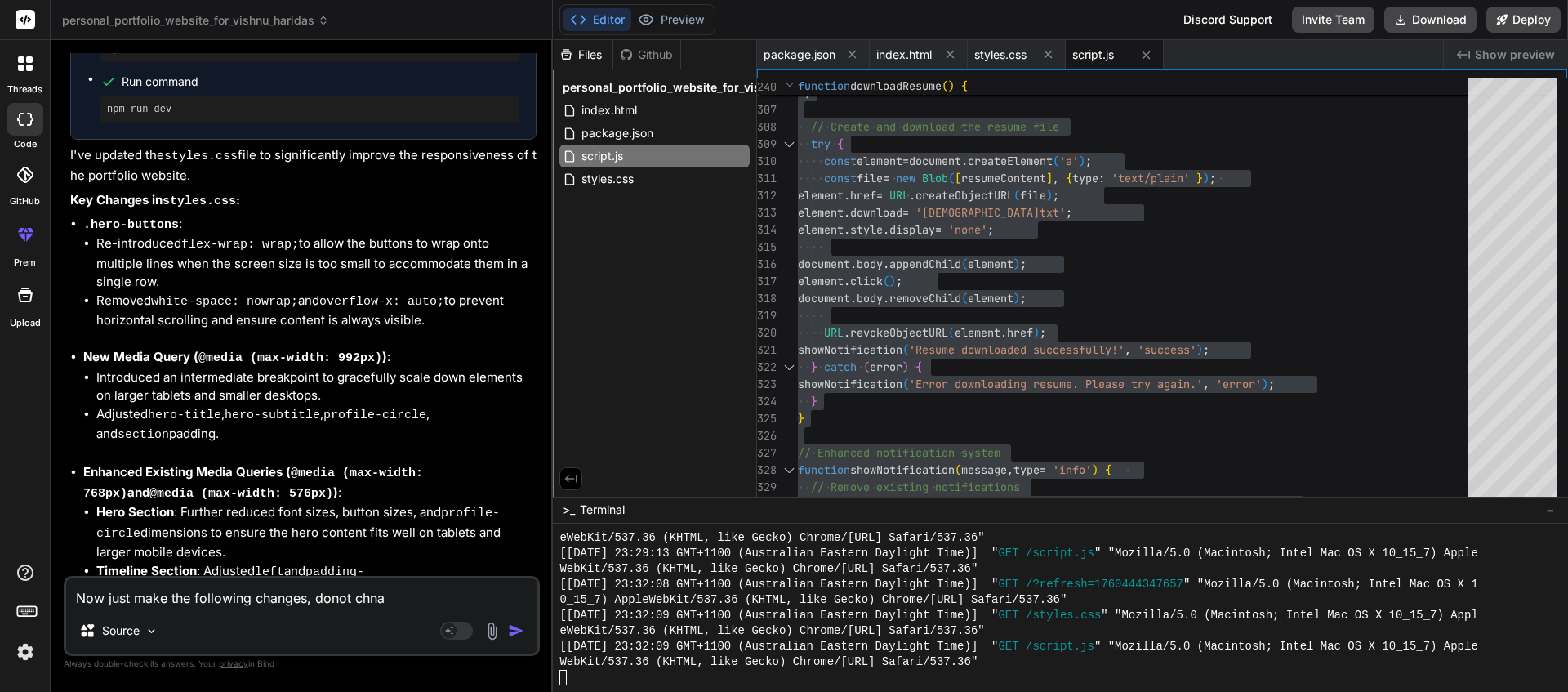
type textarea "Now just make the following changes, donot chn"
type textarea "x"
type textarea "Now just make the following changes, donot ch"
type textarea "x"
type textarea "Now just make the following changes, donot cha"
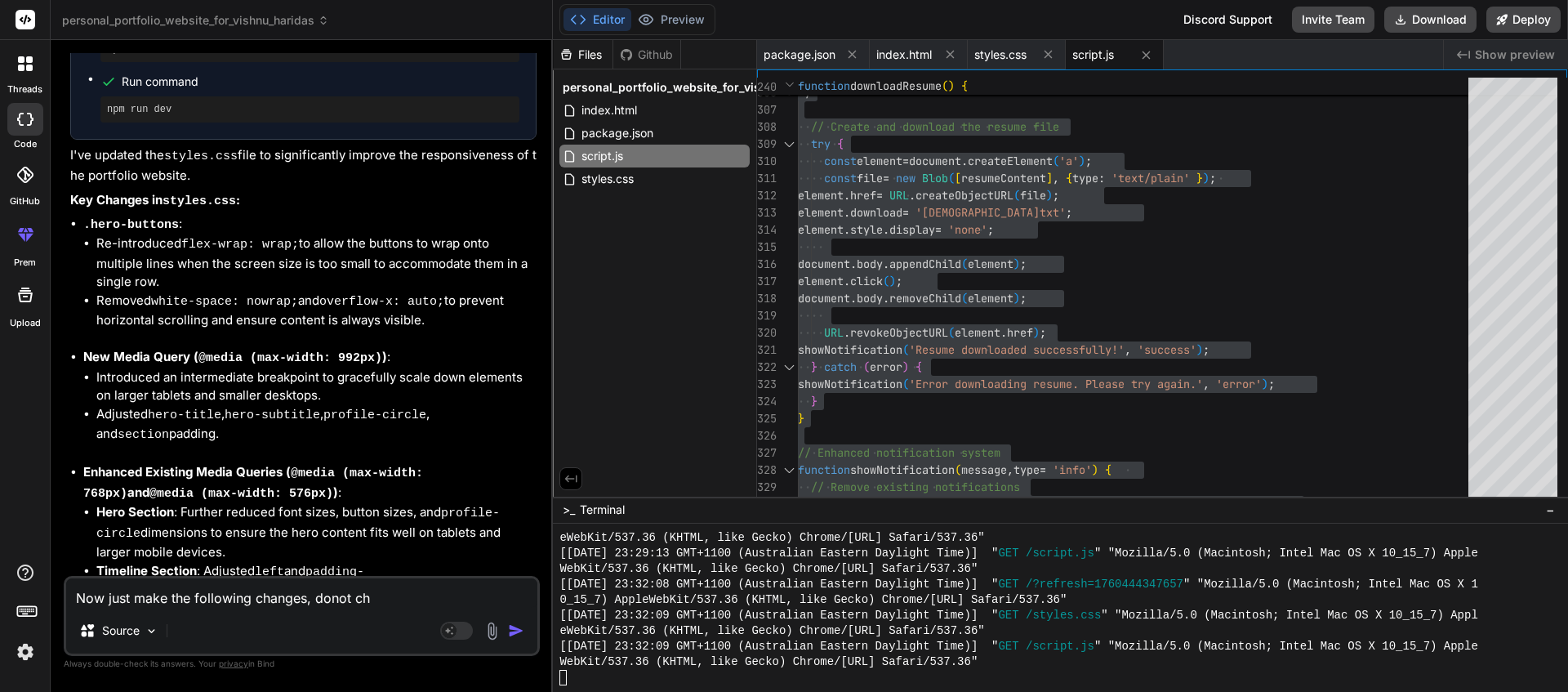
type textarea "x"
type textarea "Now just make the following changes, [PERSON_NAME]"
type textarea "x"
type textarea "Now just make the following changes, [PERSON_NAME]"
type textarea "x"
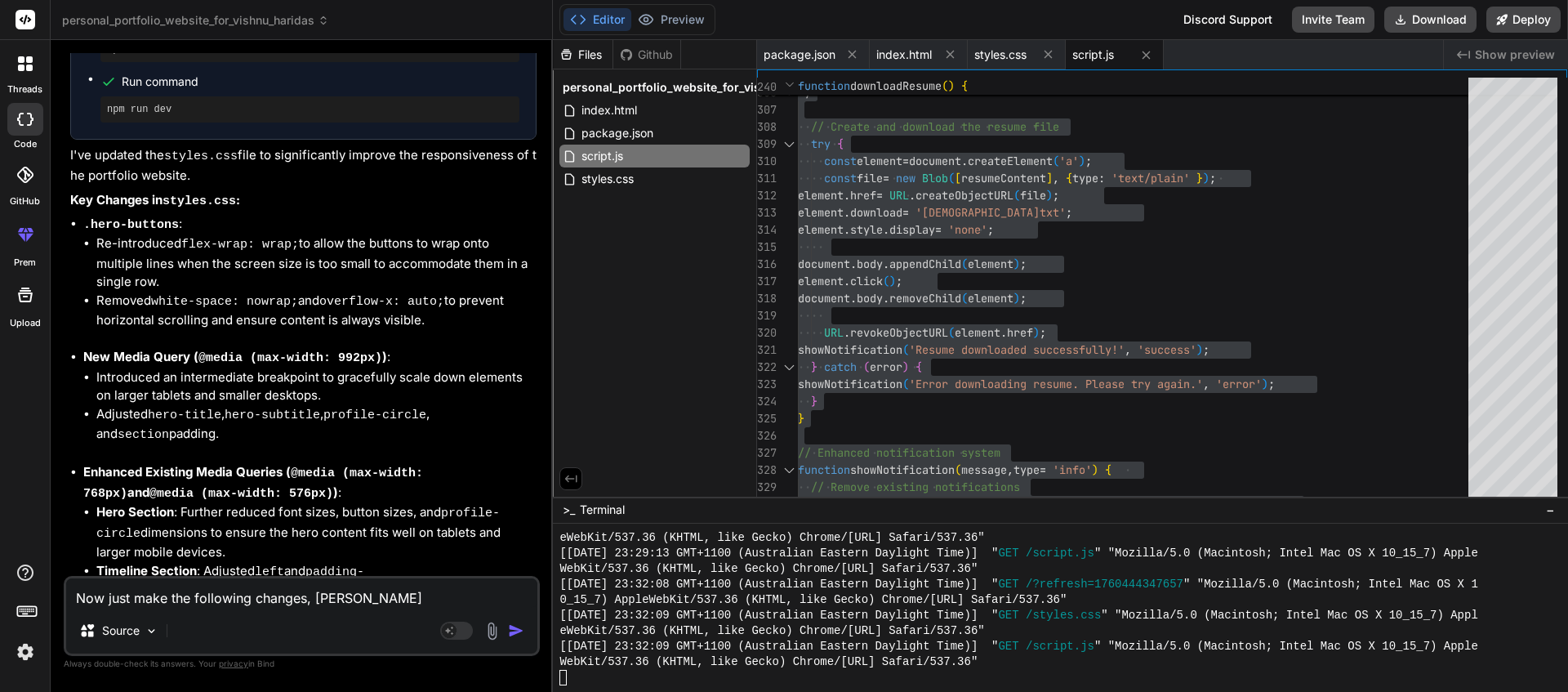
type textarea "Now just make the following changes, donot change"
type textarea "x"
type textarea "Now just make the following changes, donot change"
type textarea "x"
type textarea "Now just make the following changes, donot change a"
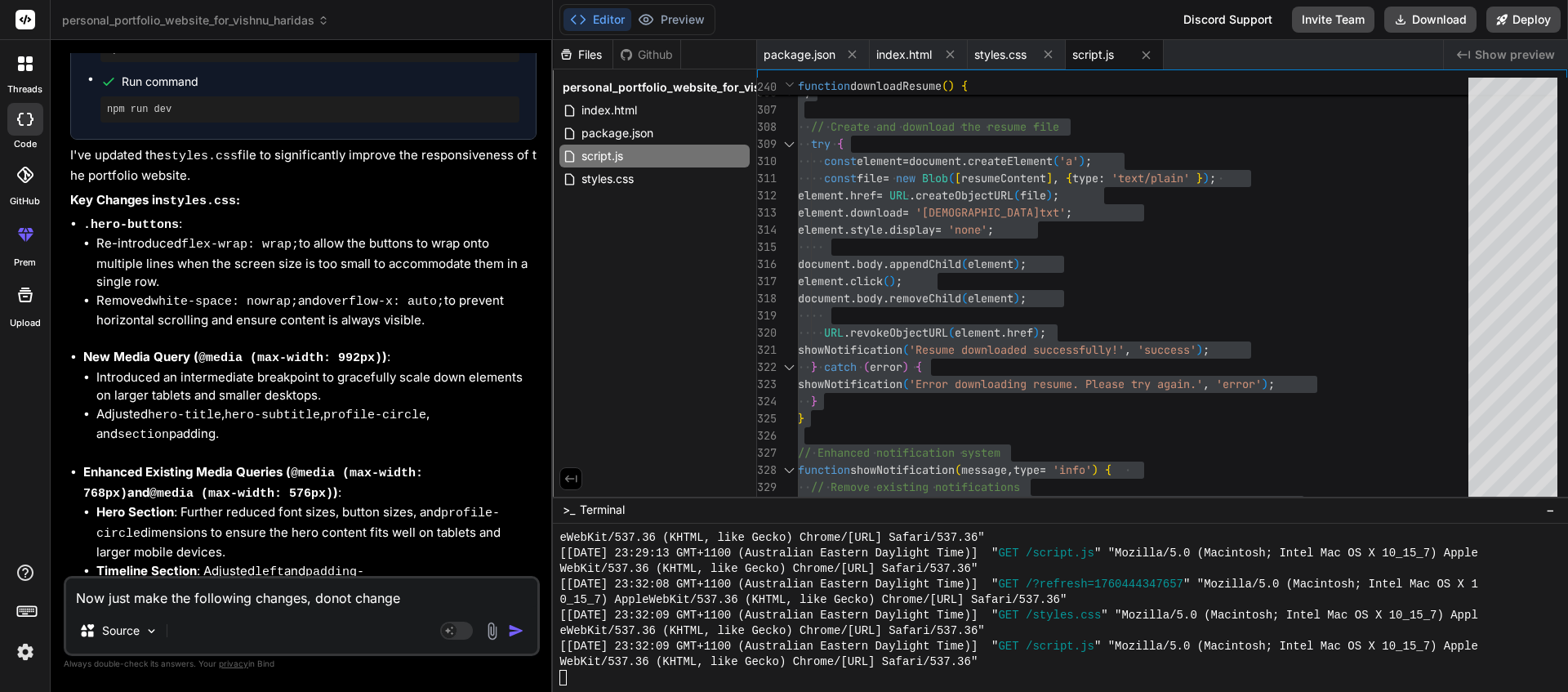
type textarea "x"
type textarea "Now just make the following changes, donot change an"
type textarea "x"
type textarea "Now just make the following changes, donot change any"
type textarea "x"
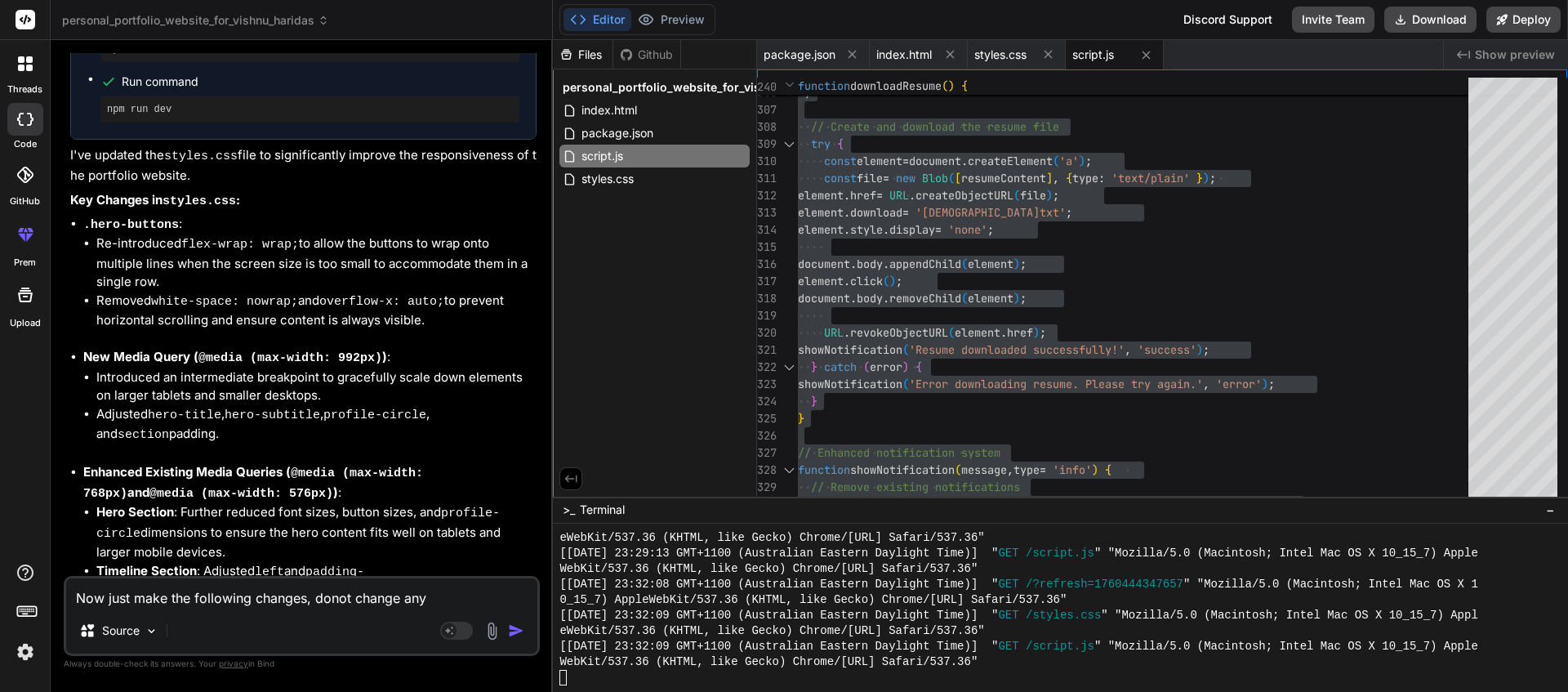
type textarea "Now just make the following changes, donot change anyt"
type textarea "x"
type textarea "Now just make the following changes, donot change anyth"
type textarea "x"
type textarea "Now just make the following changes, [PERSON_NAME] change anythi"
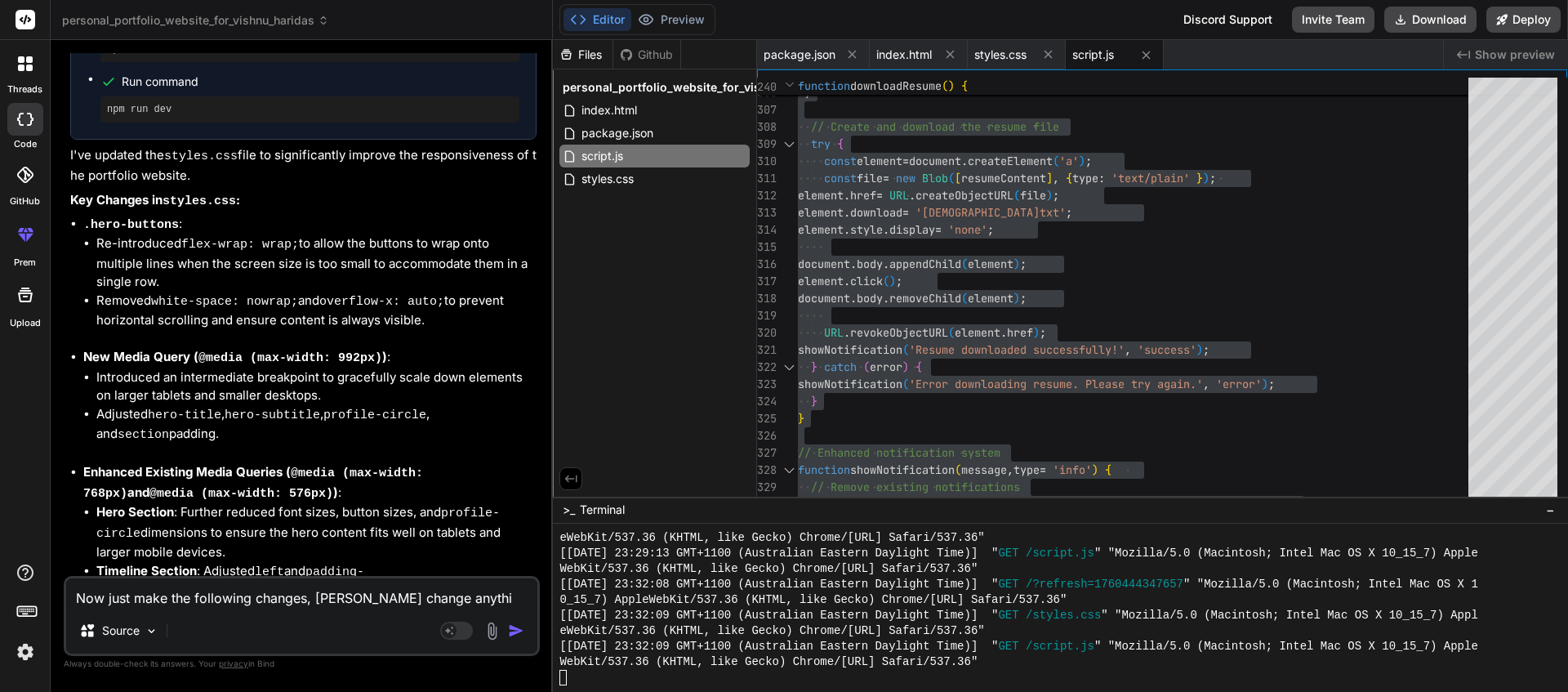
type textarea "x"
type textarea "Now just make the following changes, donot change anythin"
type textarea "x"
type textarea "Now just make the following changes, donot change anything"
type textarea "x"
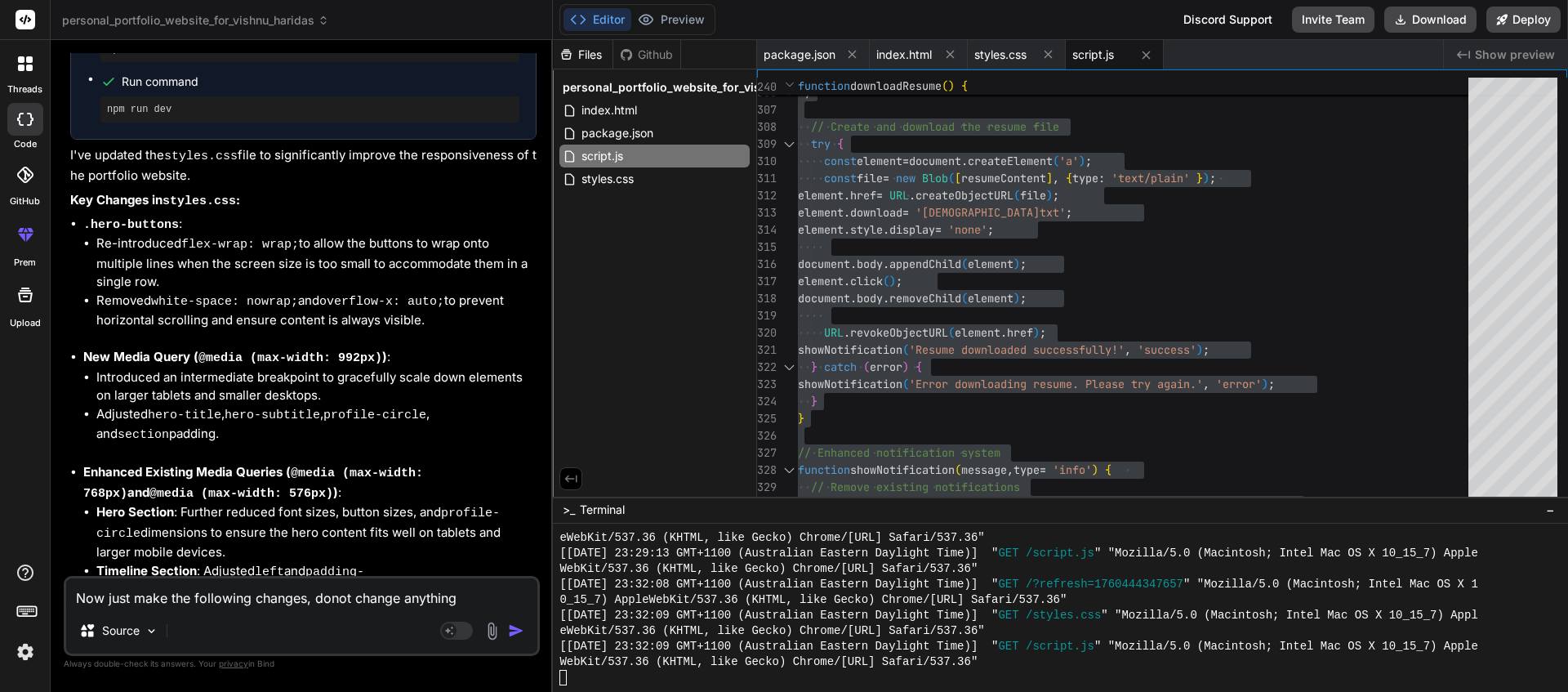
type textarea "Now just make the following changes, donot change anything"
type textarea "x"
type textarea "Now just make the following changes, donot change anything e"
type textarea "x"
type textarea "Now just make the following changes, donot change anything el"
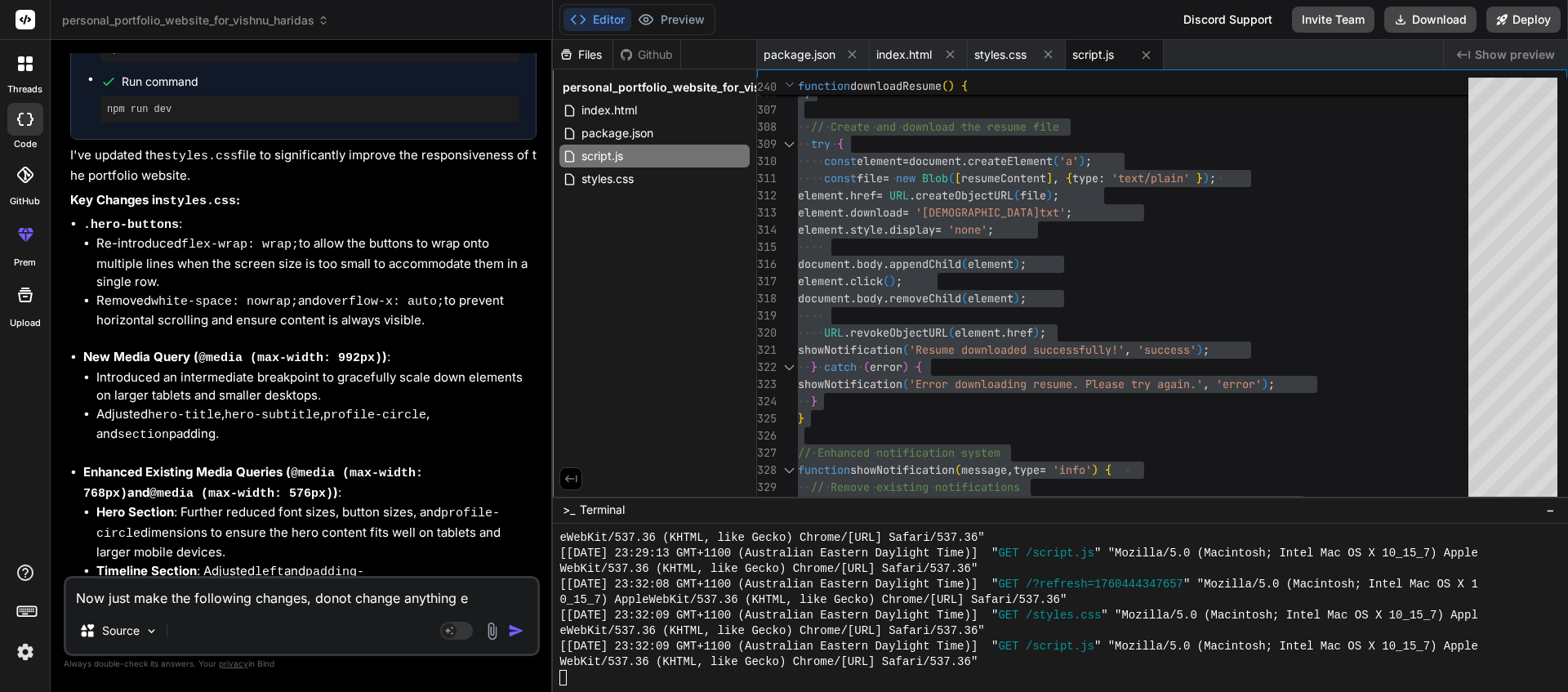
type textarea "x"
type textarea "Now just make the following changes, donot change anything els"
type textarea "x"
type textarea "Now just make the following changes, donot change anything else"
type textarea "x"
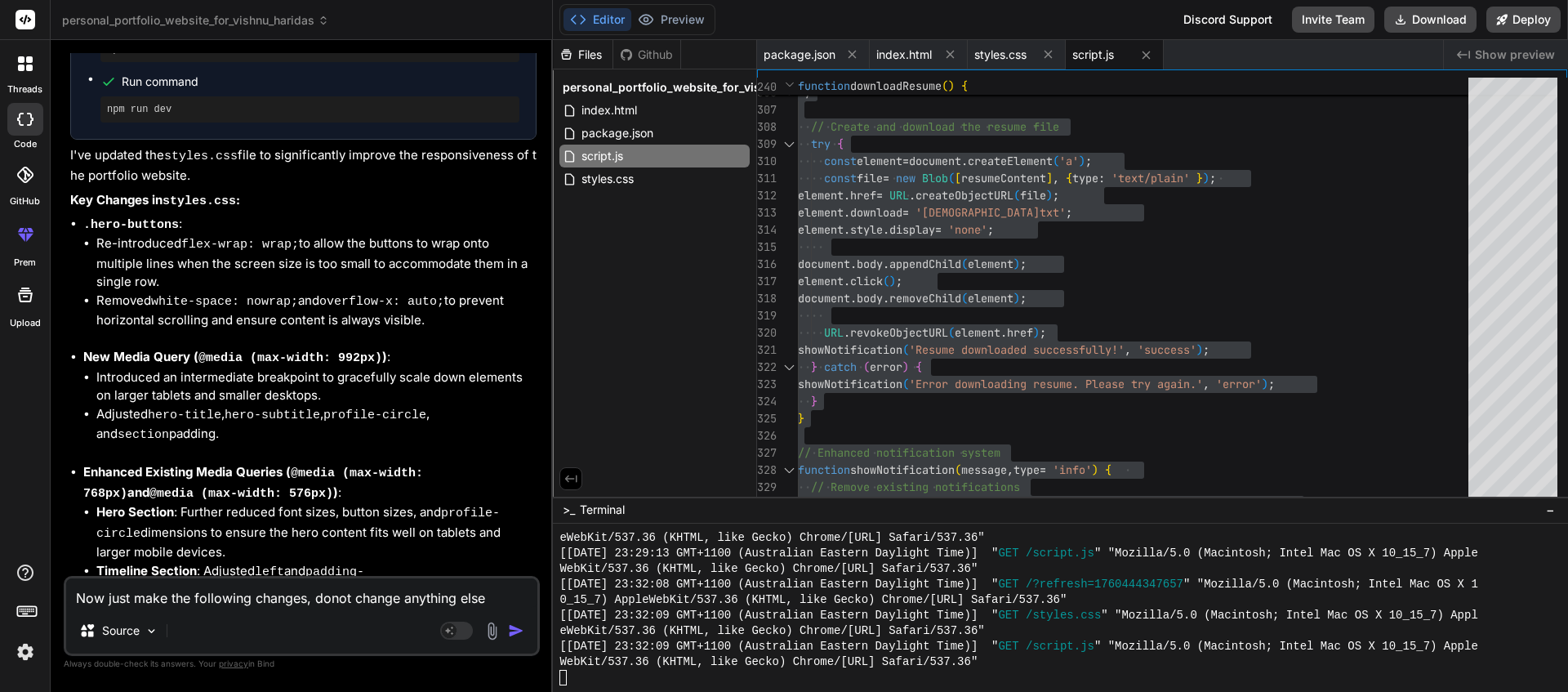
type textarea "Now just make the following changes, donot change anything else."
type textarea "x"
type textarea "Now just make the following changes, donot change anything else."
type textarea "x"
type textarea "Now just make the following changes, donot change anything else. R"
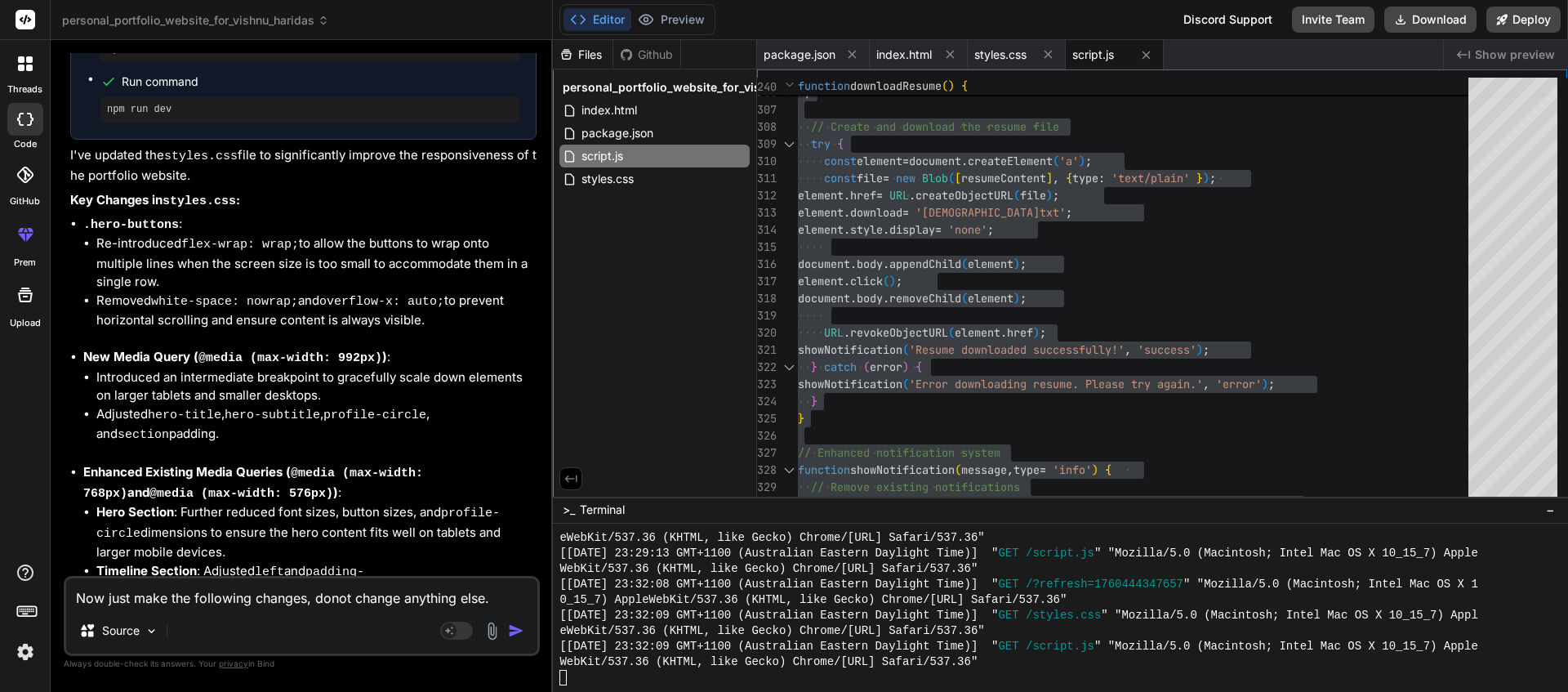
type textarea "x"
type textarea "Now just make the following changes, donot change anything else. Re"
type textarea "x"
type textarea "Now just make the following changes, donot change anything else. Rev"
type textarea "x"
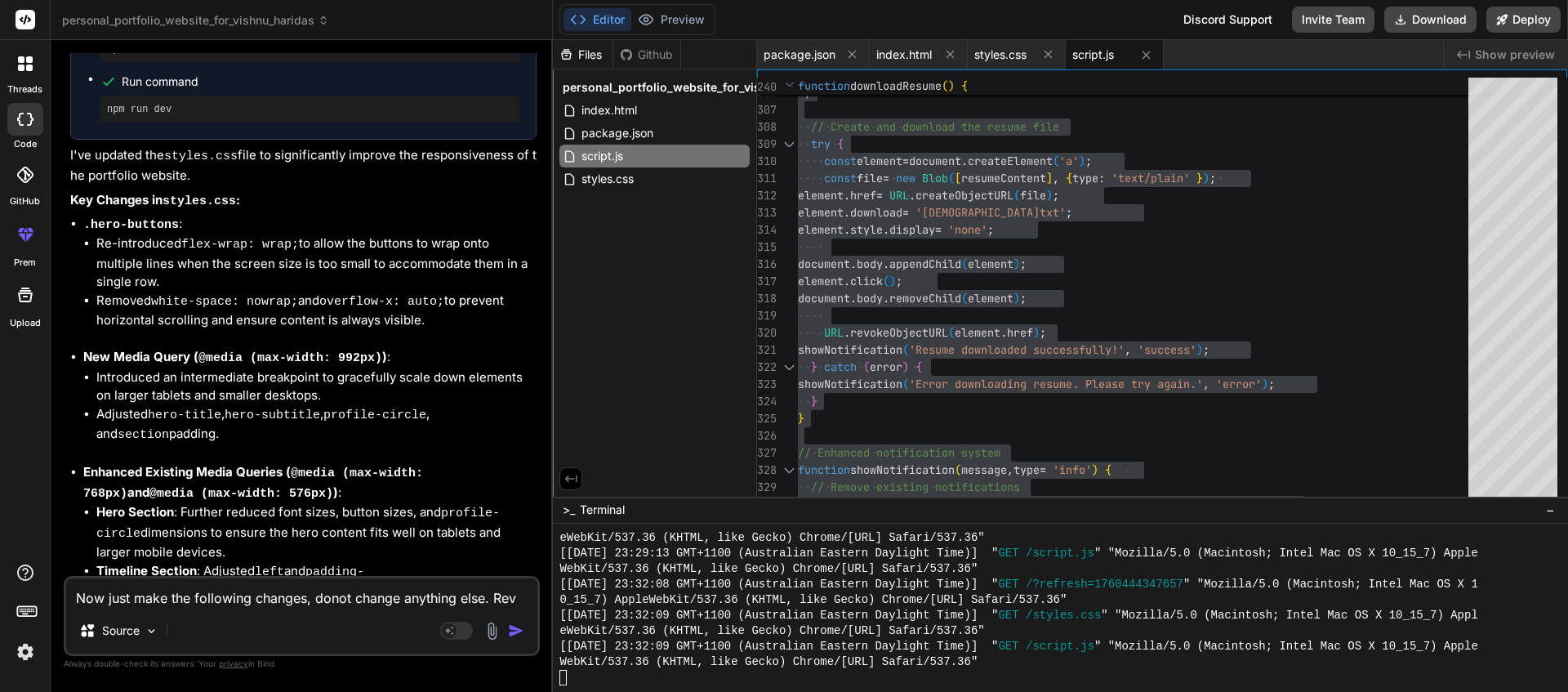
type textarea "Now just make the following changes, donot change anything else. Reve"
type textarea "x"
type textarea "Now just make the following changes, donot change anything else. Rever"
type textarea "x"
type textarea "Now just make the following changes, donot change anything else. Revert"
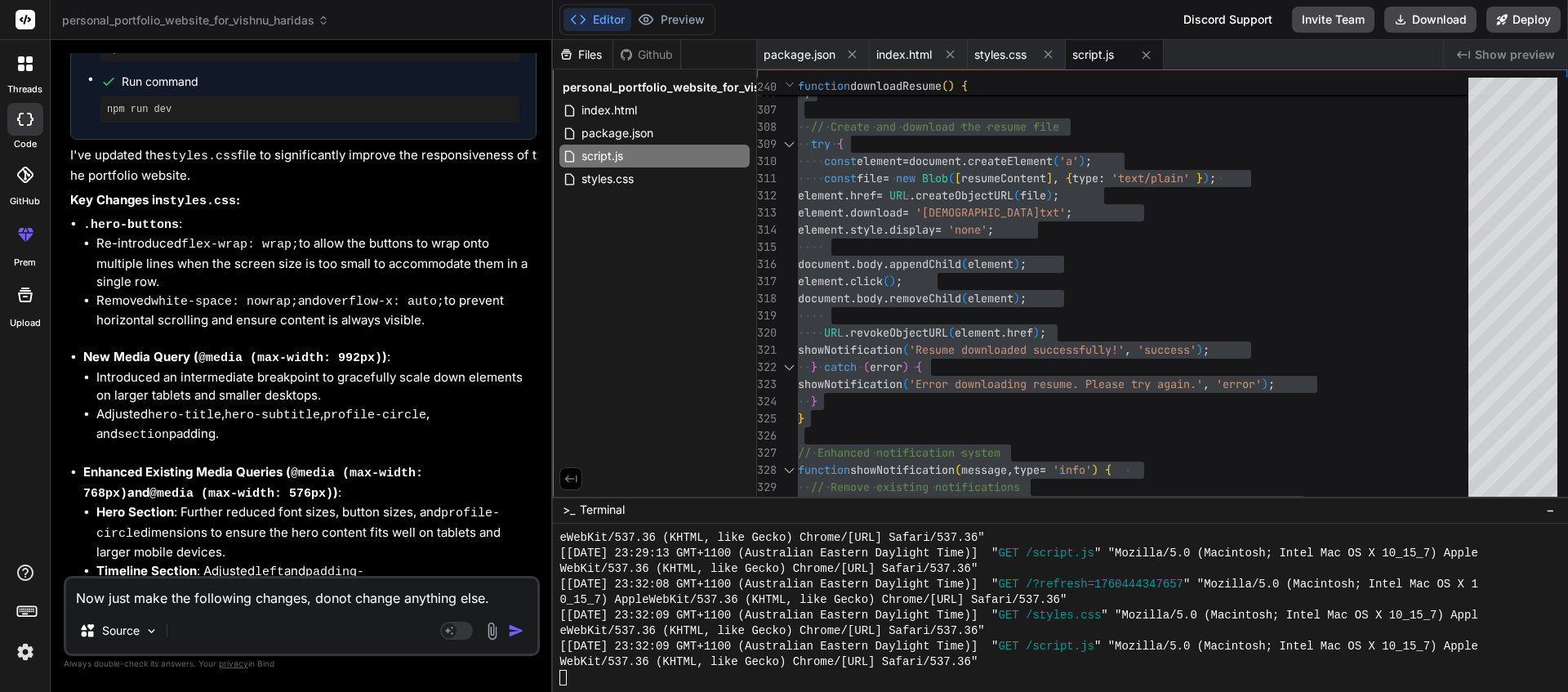
type textarea "x"
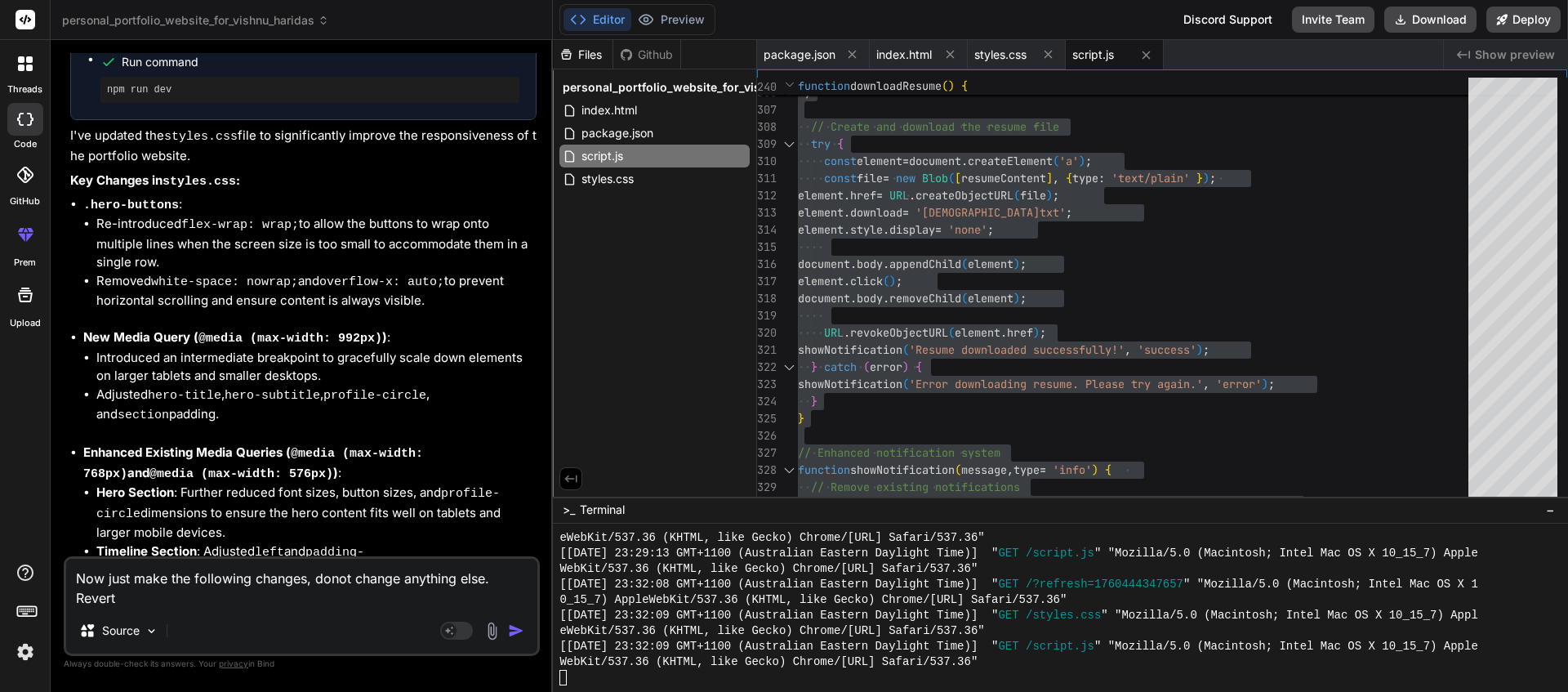
type textarea "Now just make the following changes, donot change anything else. Revert"
type textarea "x"
type textarea "Now just make the following changes, donot change anything else. Revert t"
type textarea "x"
type textarea "Now just make the following changes, donot change anything else. Revert th"
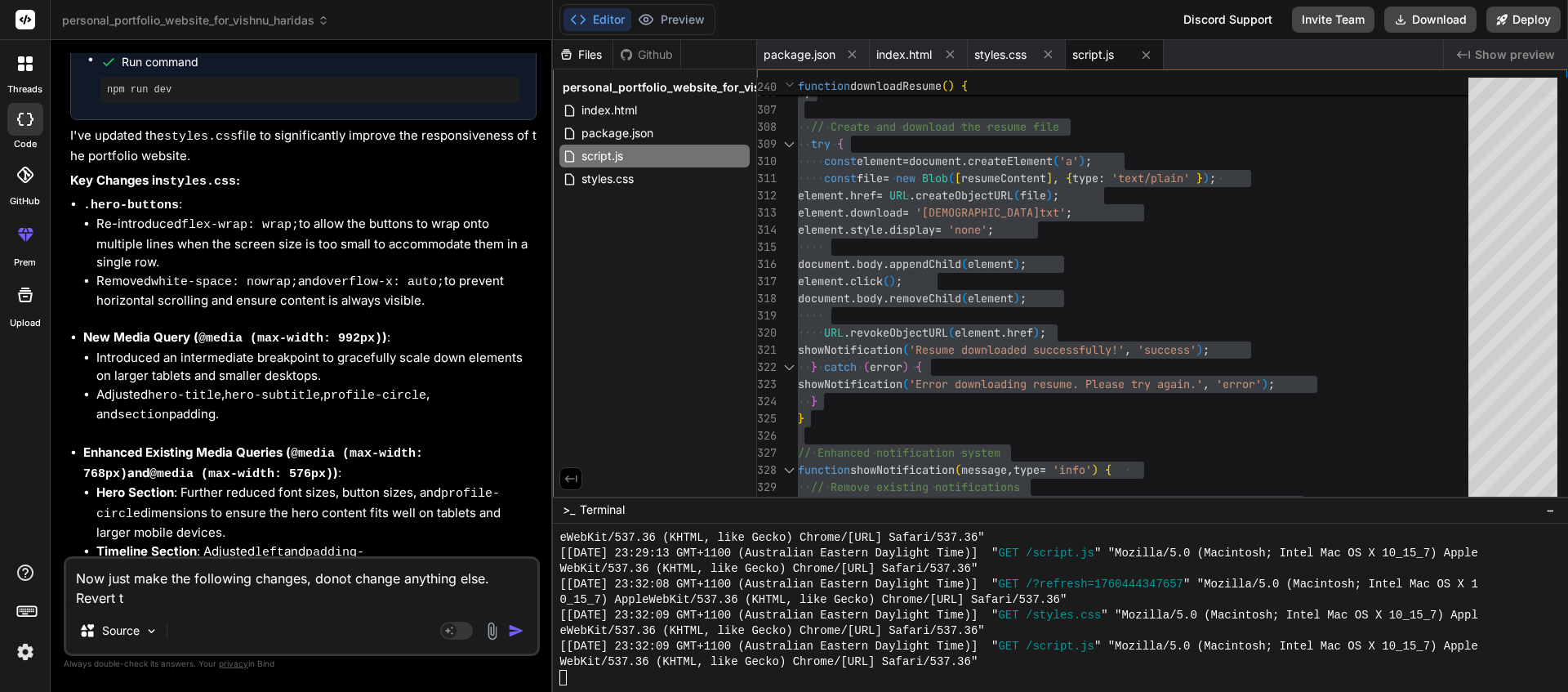
type textarea "x"
type textarea "Now just make the following changes, donot change anything else. Revert the"
type textarea "x"
type textarea "Now just make the following changes, donot change anything else. Revert th"
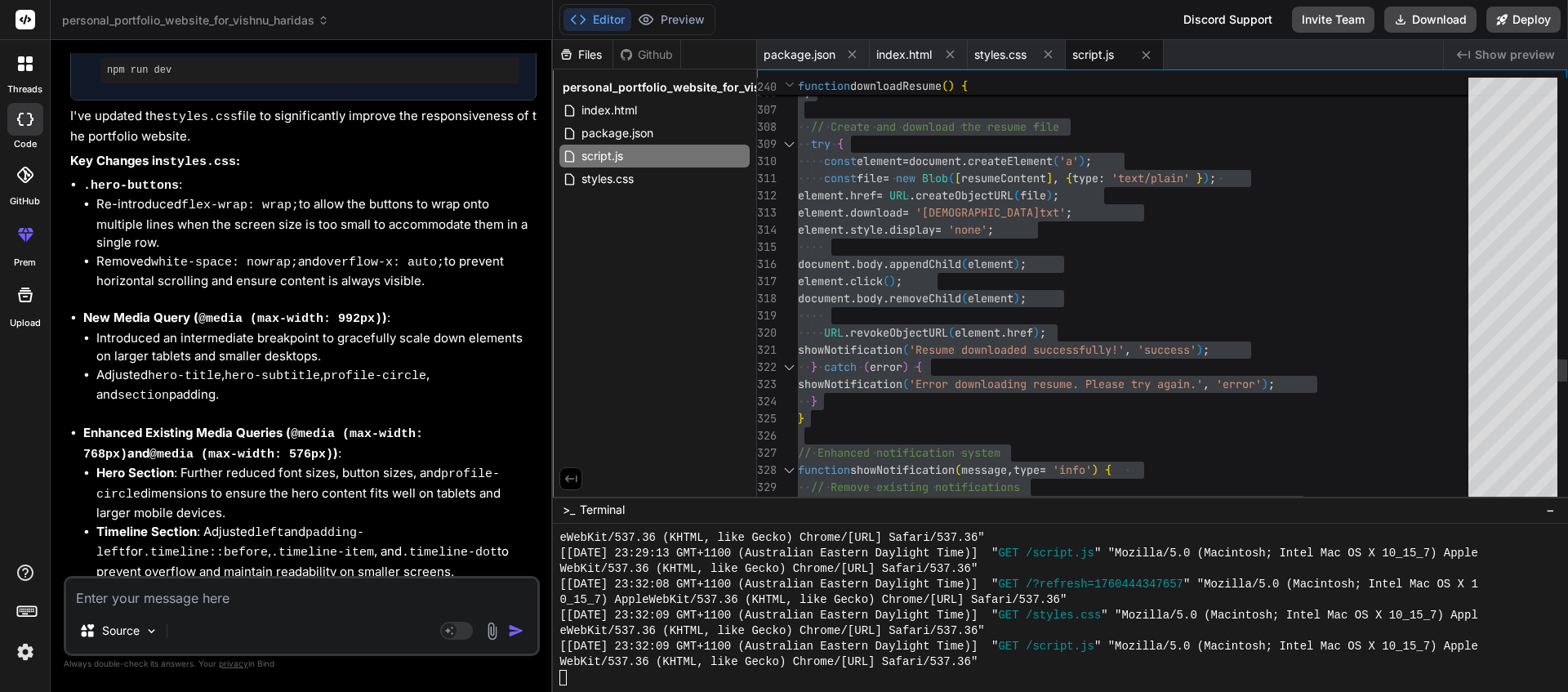
scroll to position [10611, 0]
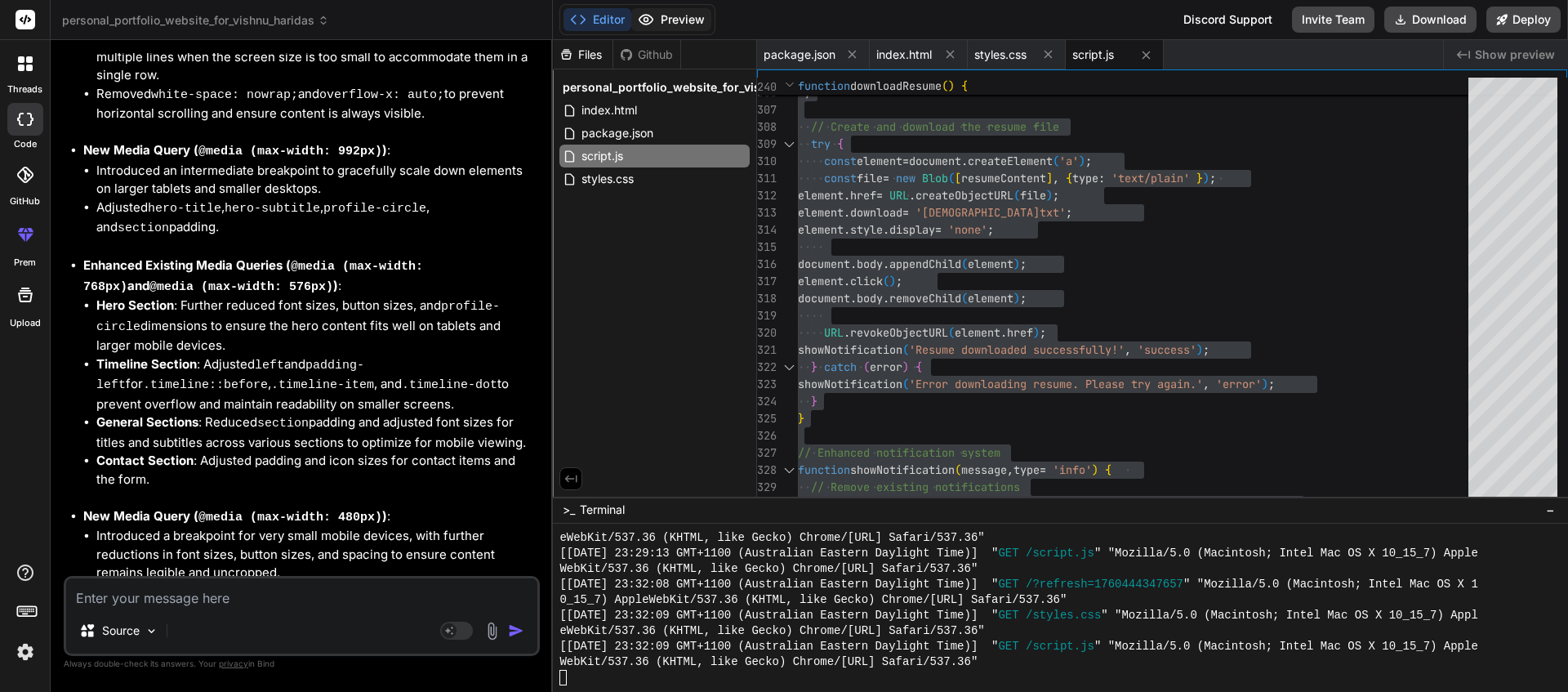
click at [671, 25] on button "Preview" at bounding box center [671, 19] width 80 height 23
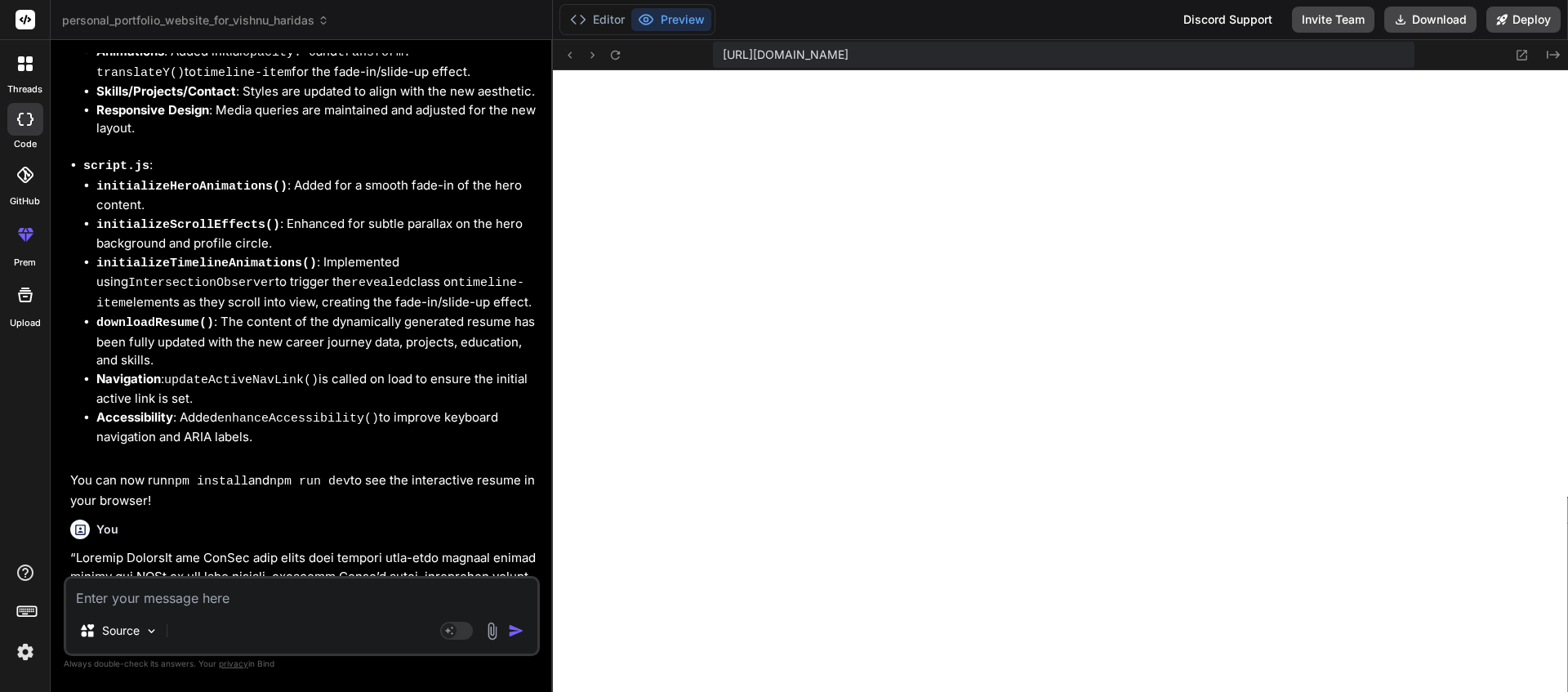
scroll to position [6390, 0]
click at [25, 68] on icon at bounding box center [25, 64] width 14 height 14
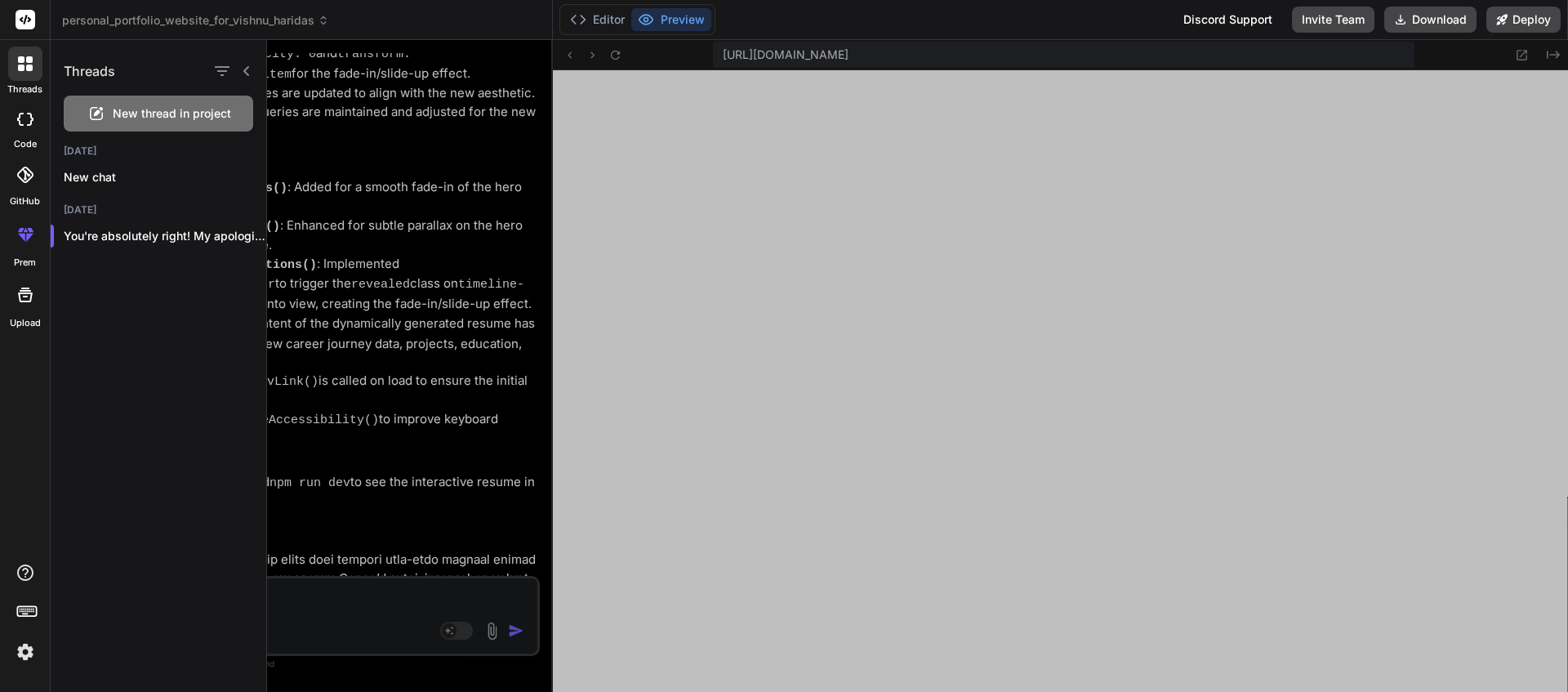
click at [382, 180] on div at bounding box center [917, 366] width 1301 height 652
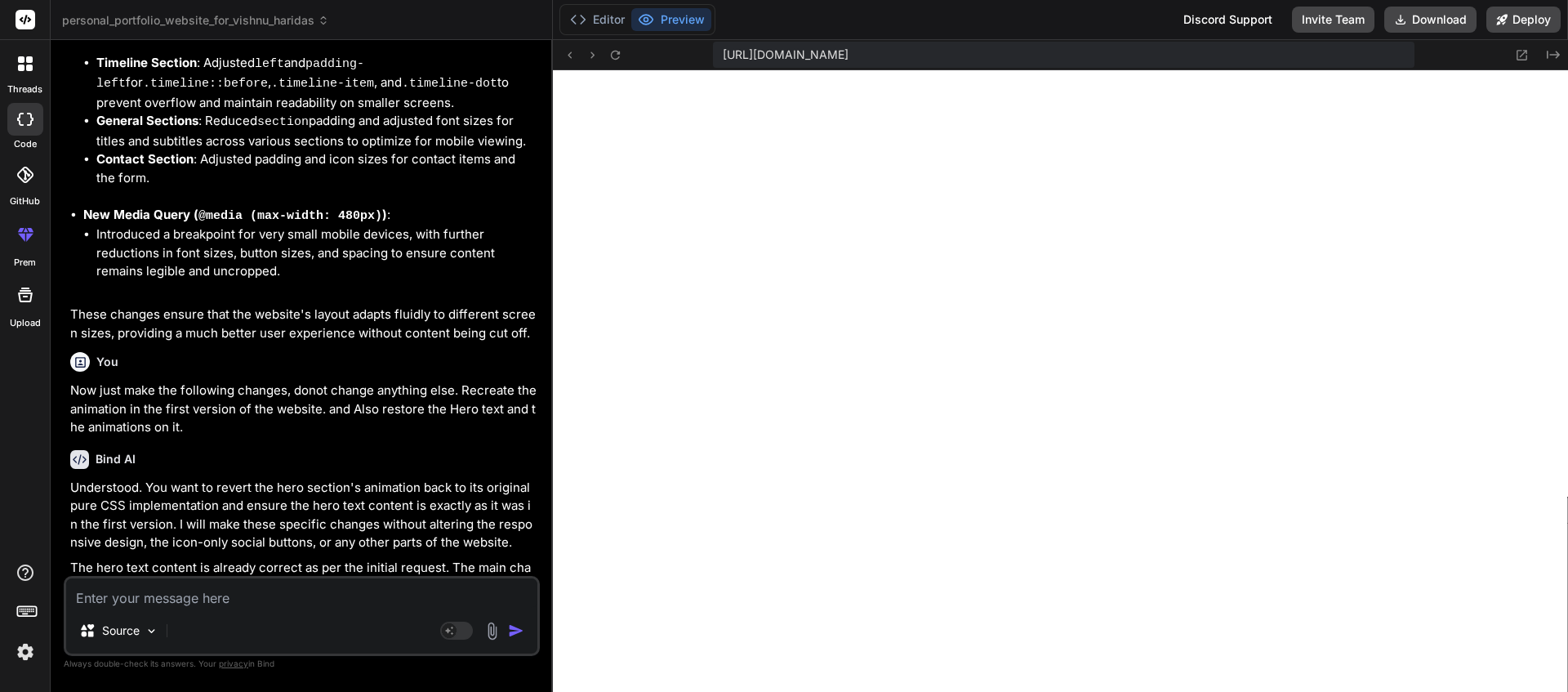
scroll to position [6613, 0]
click at [665, 23] on button "Preview" at bounding box center [671, 19] width 80 height 23
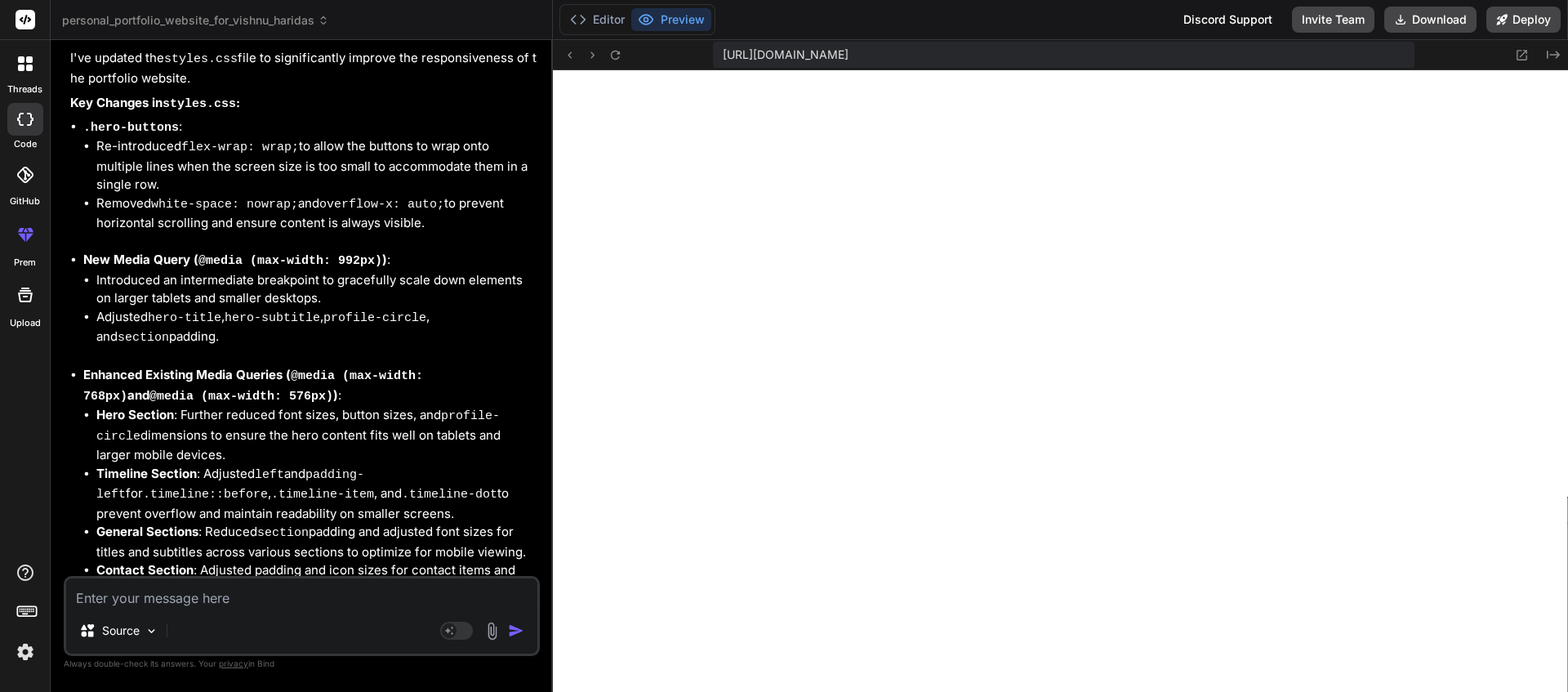
scroll to position [10897, 0]
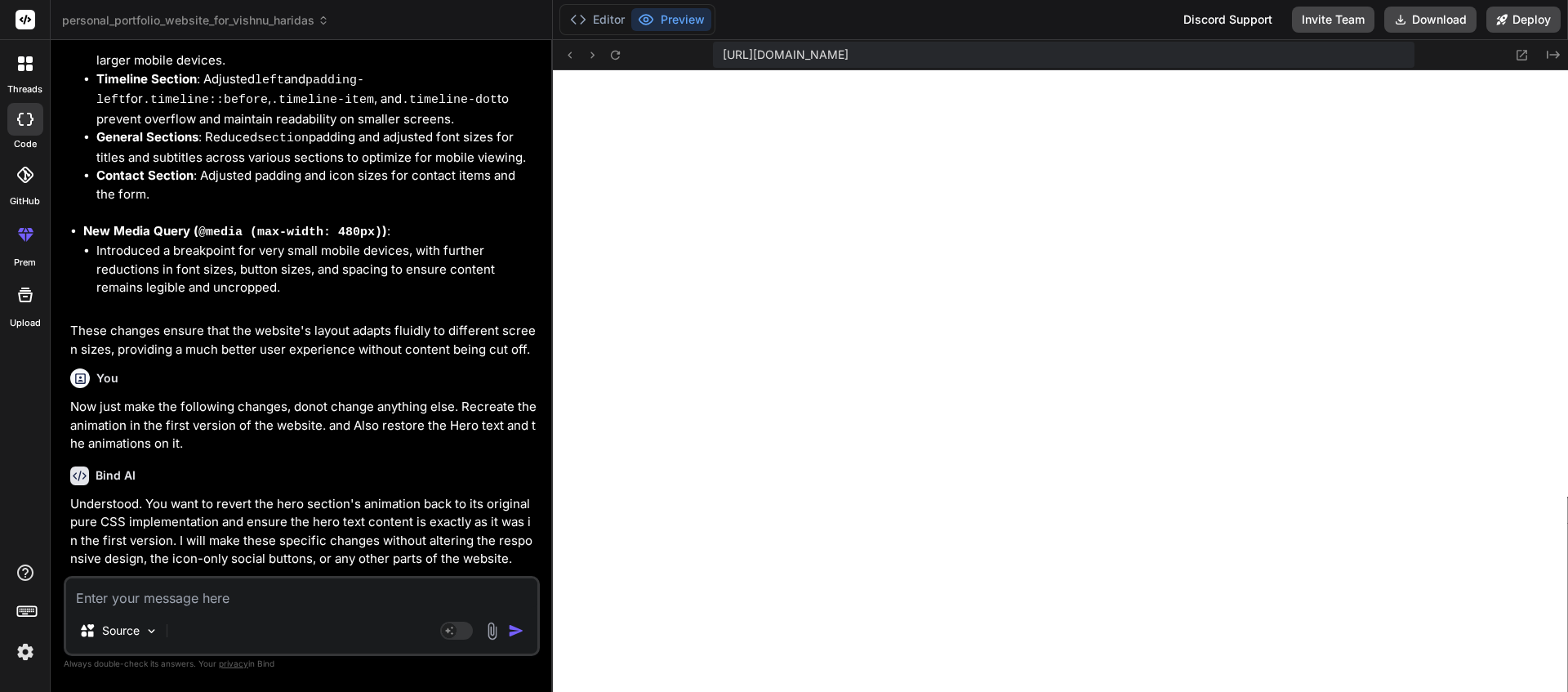
click at [250, 458] on textarea at bounding box center [301, 593] width 472 height 30
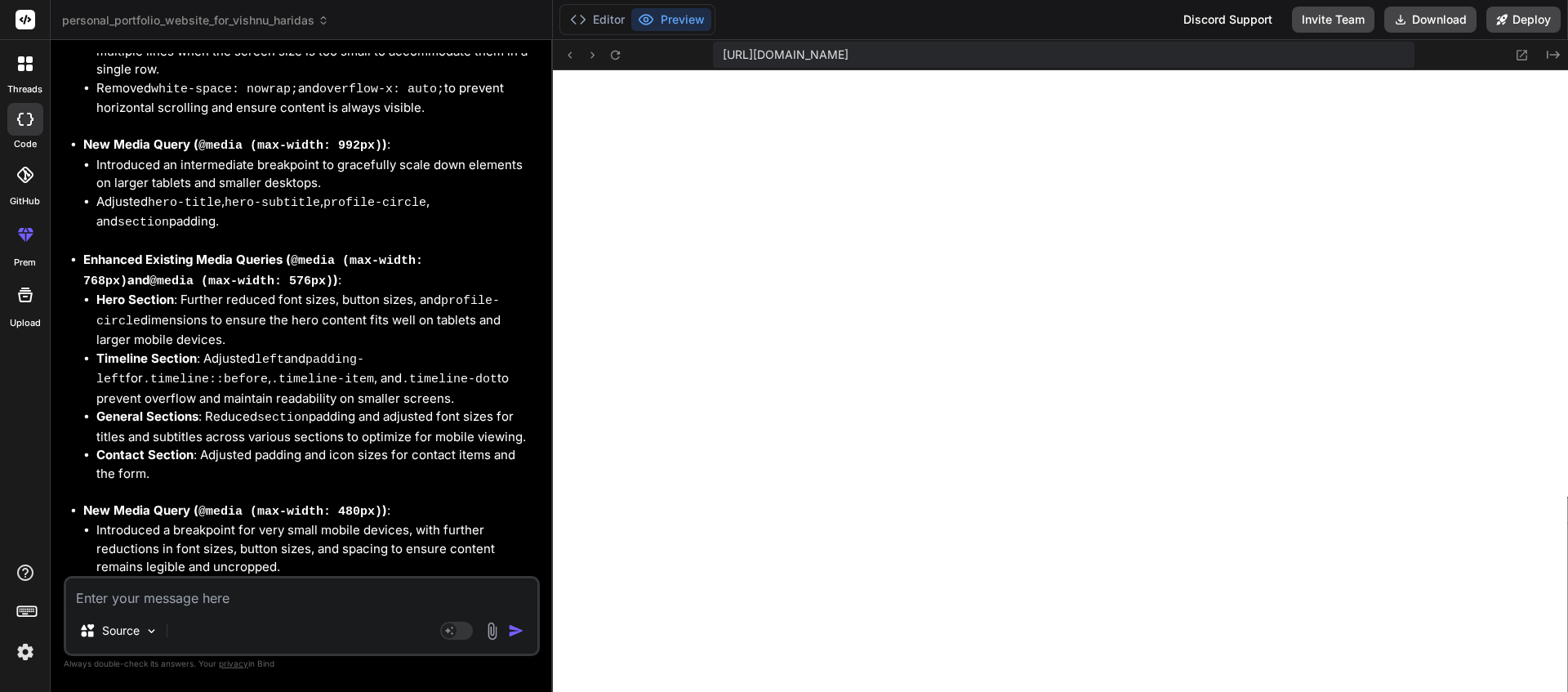
scroll to position [11001, 0]
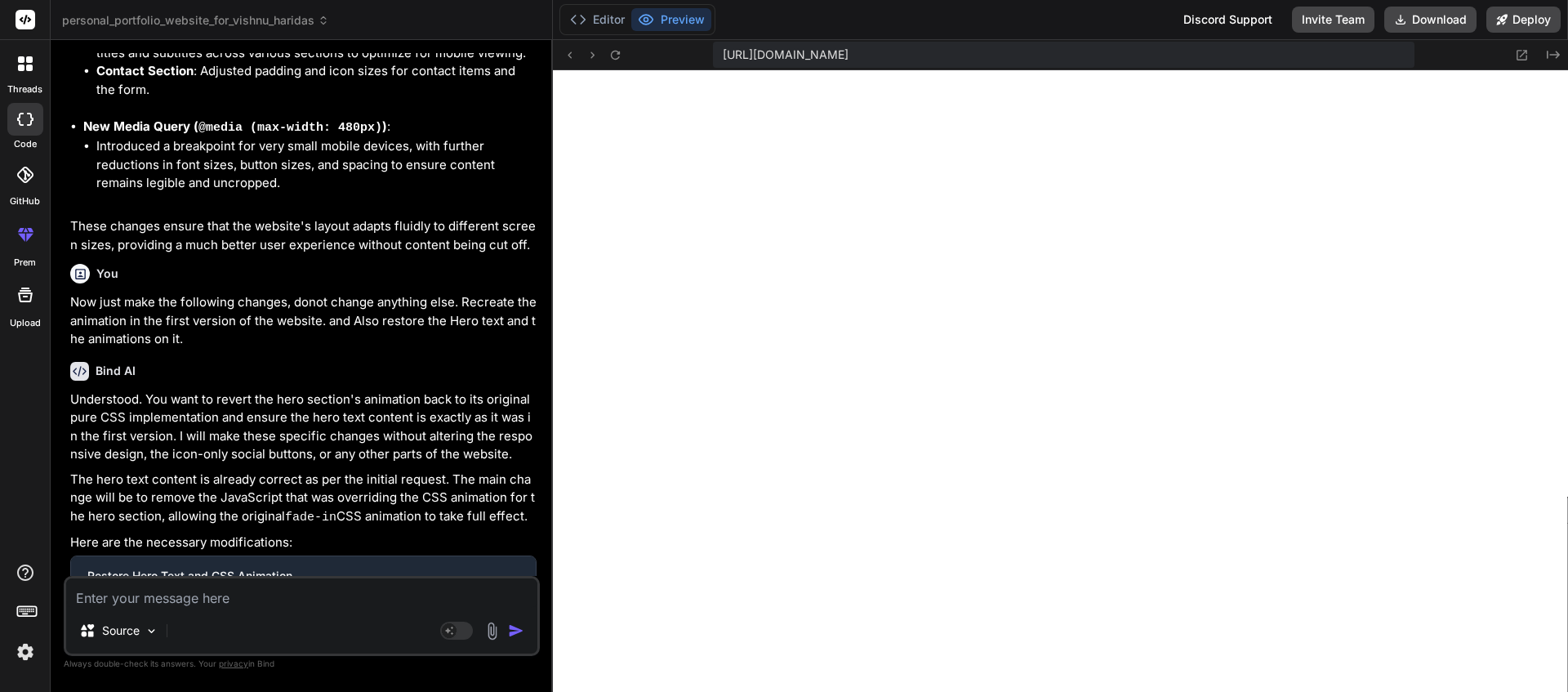
click at [206, 458] on textarea at bounding box center [301, 593] width 472 height 30
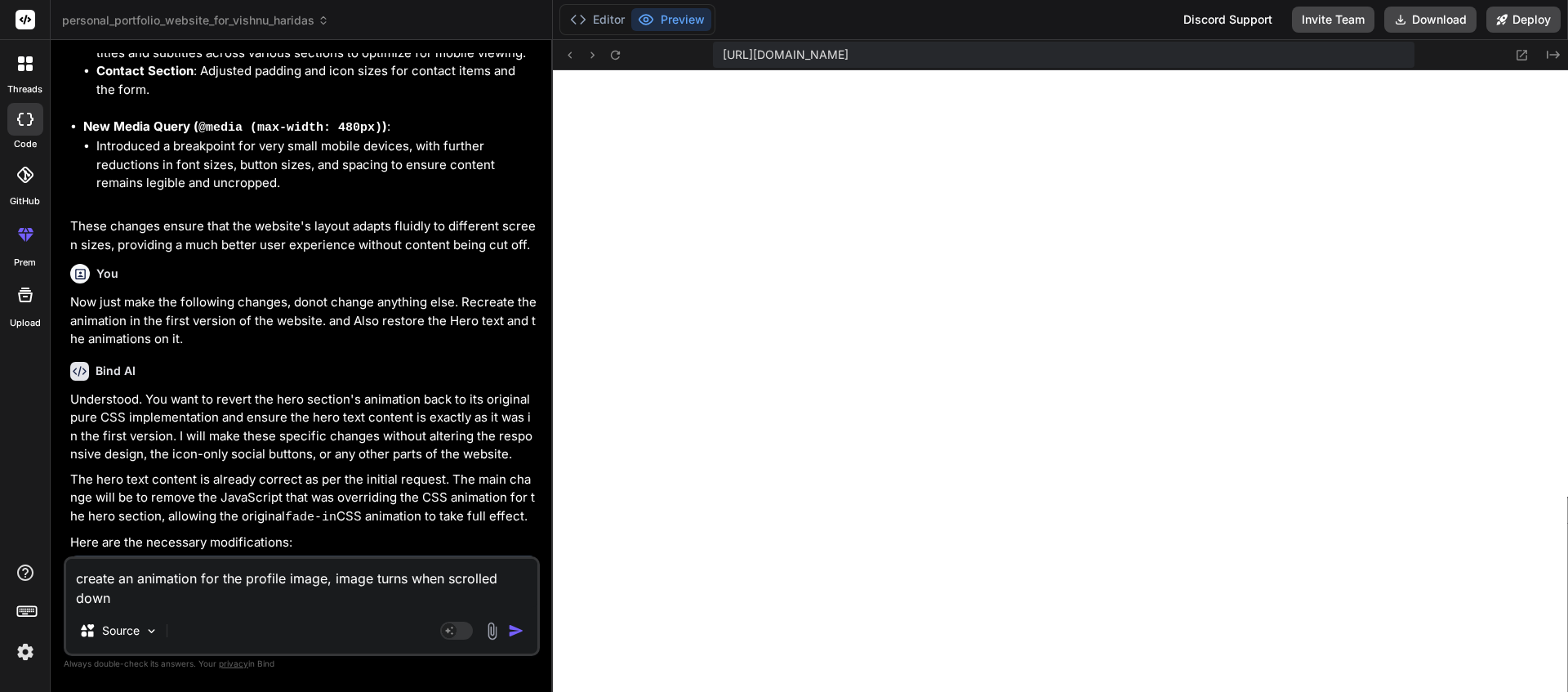
click at [512, 458] on img "button" at bounding box center [516, 630] width 16 height 16
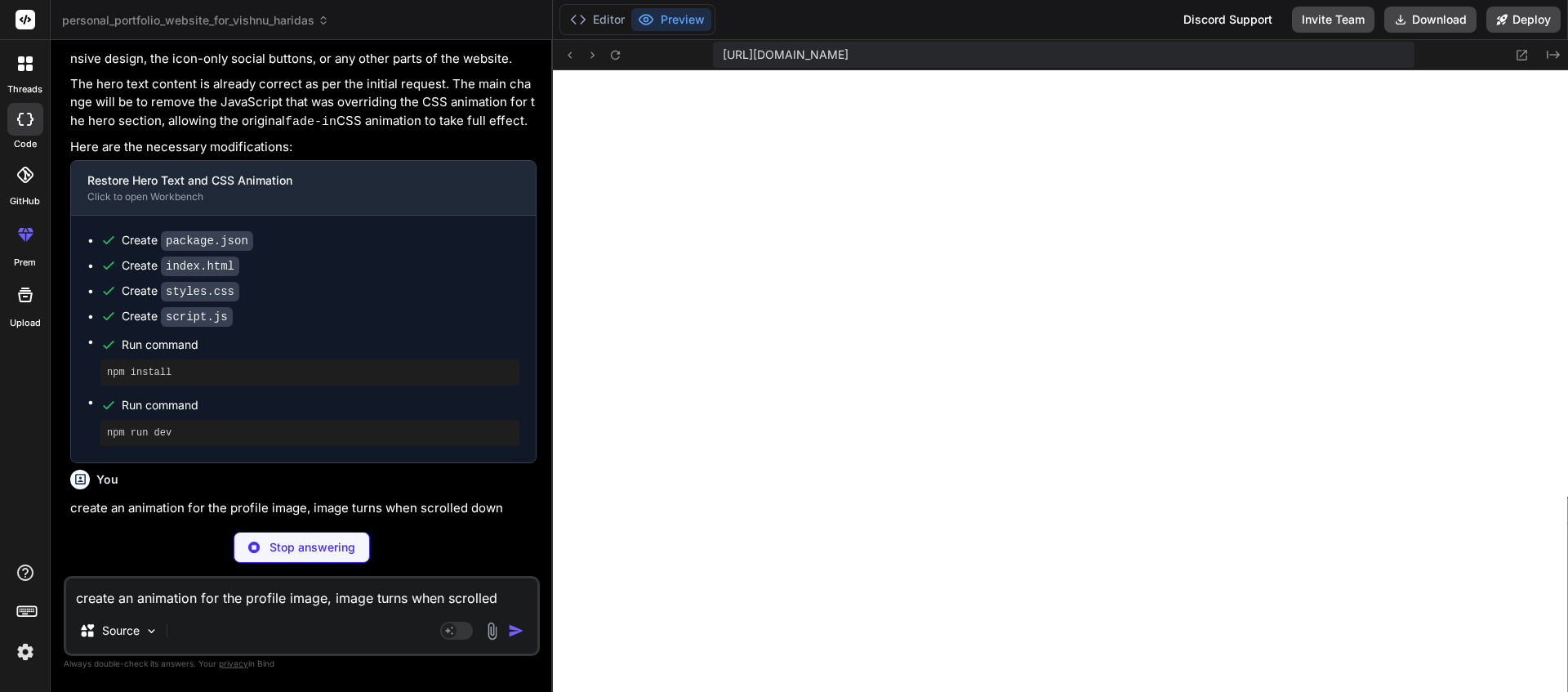
scroll to position [11403, 0]
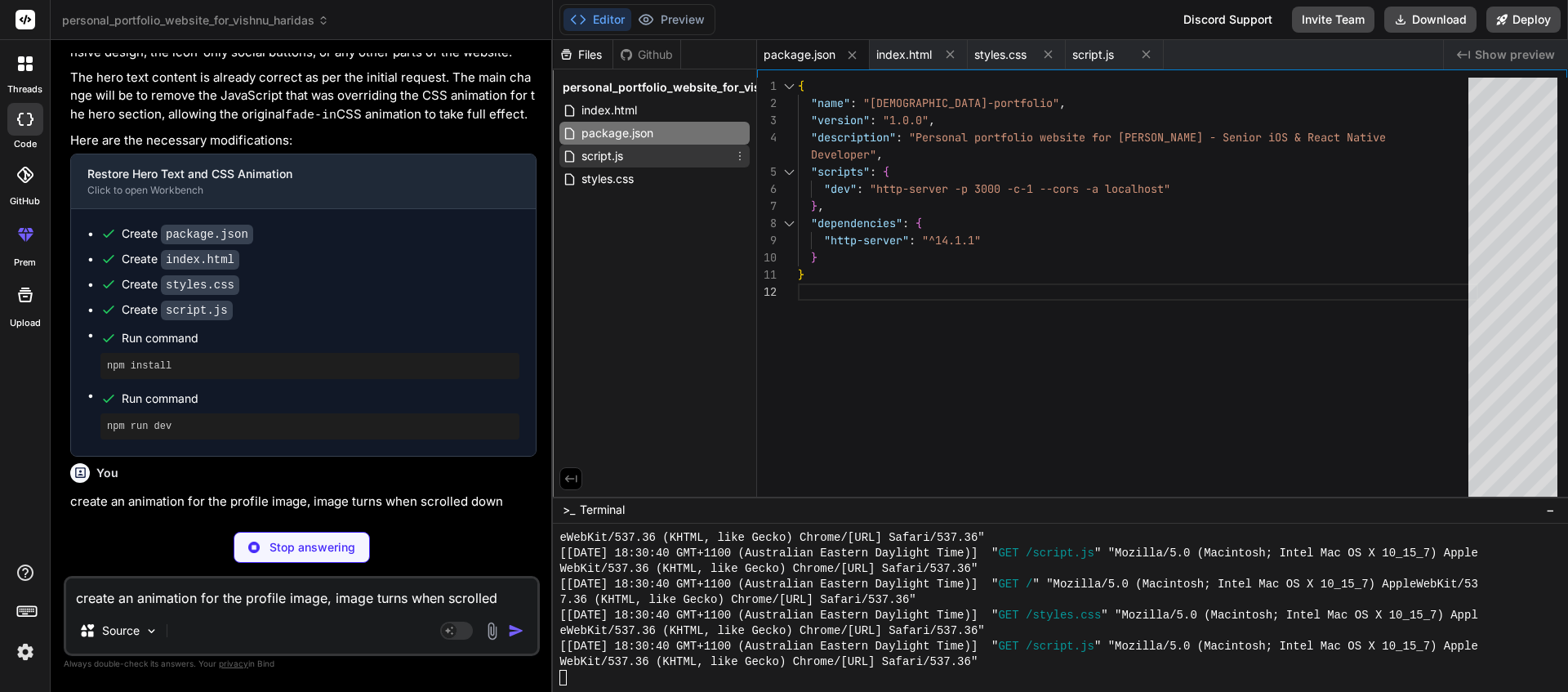
click at [663, 162] on div "script.js" at bounding box center [654, 156] width 190 height 23
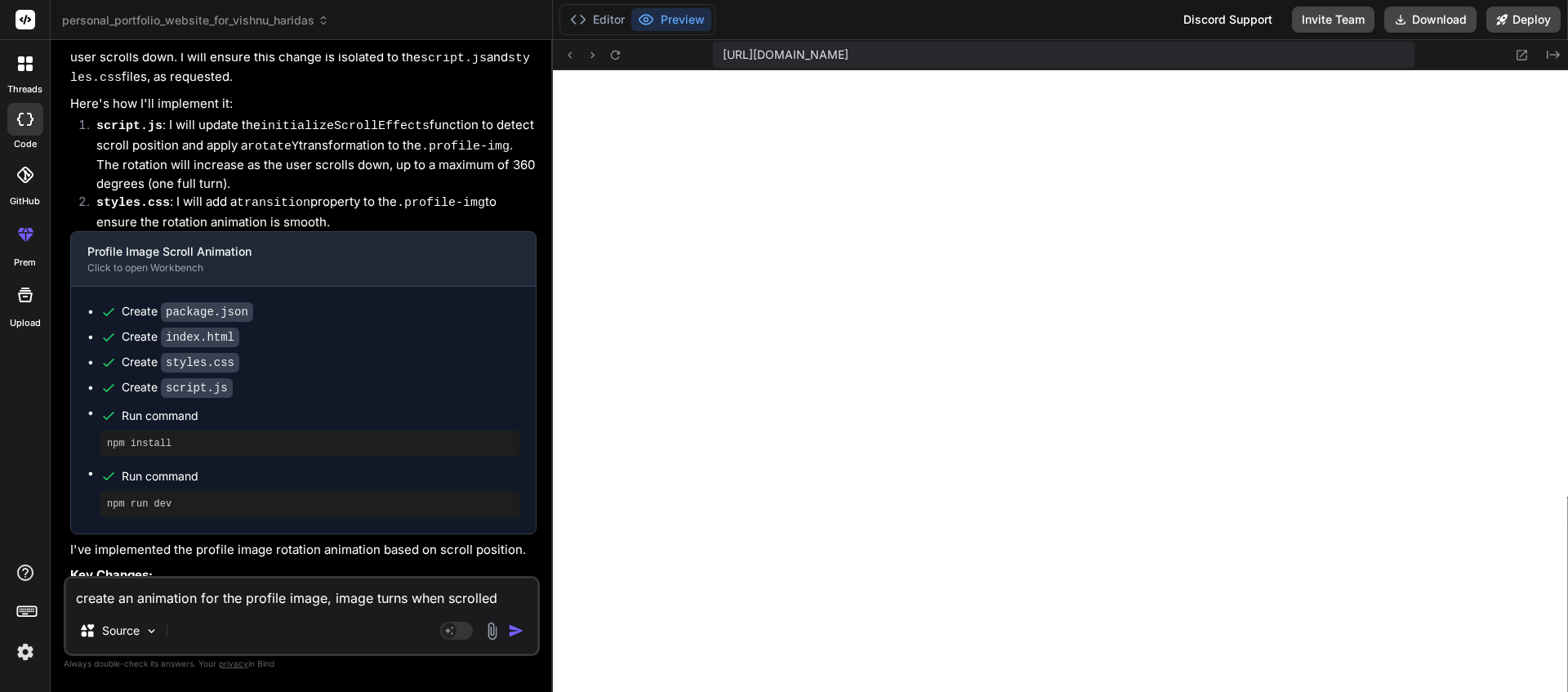
scroll to position [11966, 0]
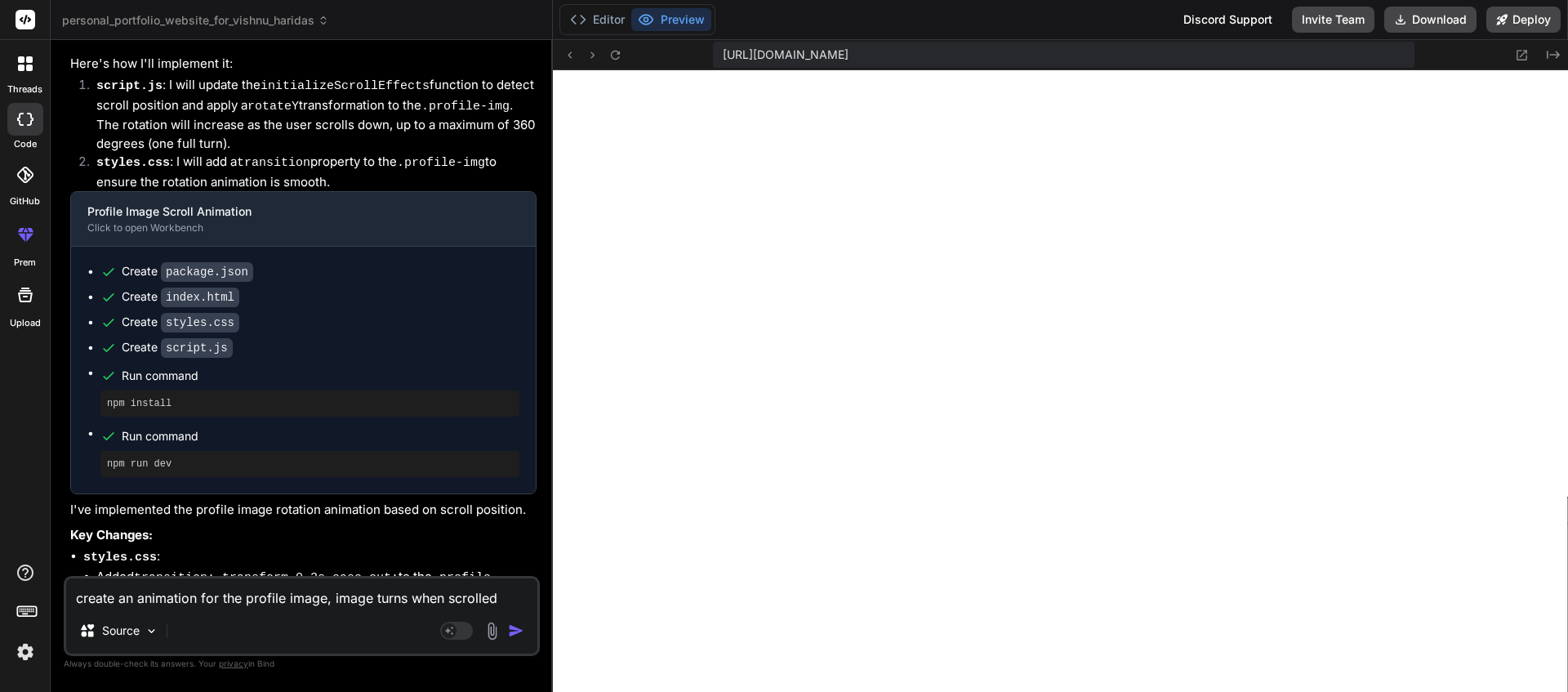
drag, startPoint x: 102, startPoint y: 486, endPoint x: 290, endPoint y: 480, distance: 188.1
click at [602, 20] on button "Editor" at bounding box center [598, 19] width 68 height 23
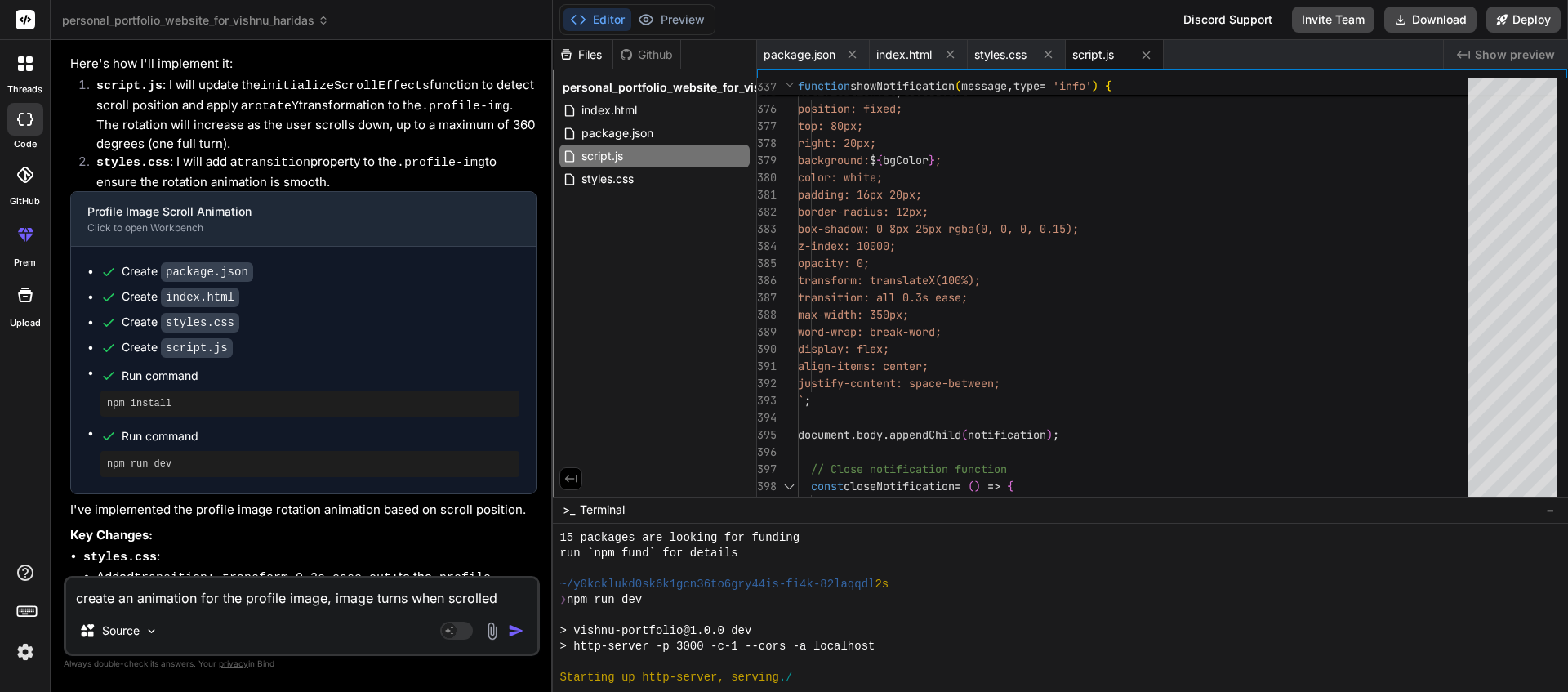
click at [1089, 58] on span "script.js" at bounding box center [1093, 54] width 41 height 16
click at [1096, 57] on span "script.js" at bounding box center [1093, 54] width 41 height 16
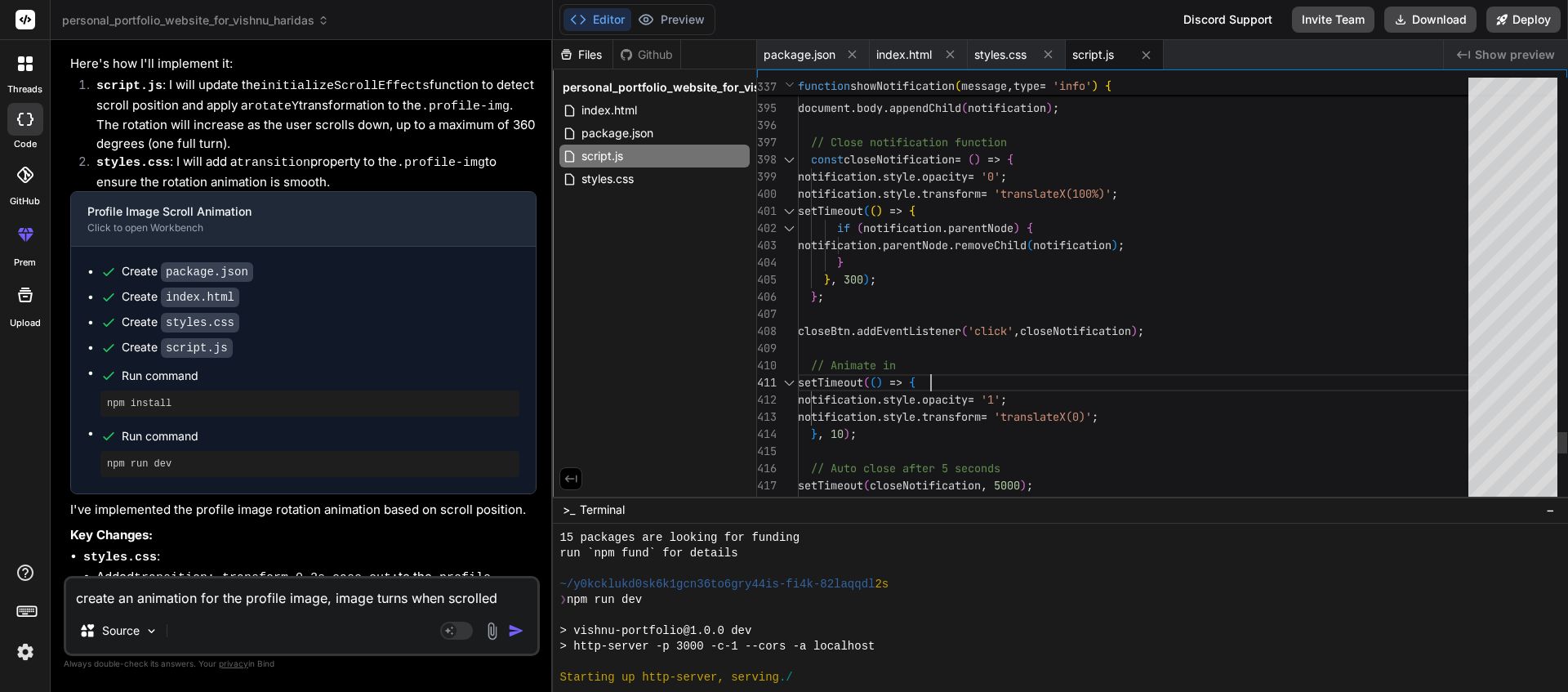
scroll to position [154, 0]
